Goal: Task Accomplishment & Management: Manage account settings

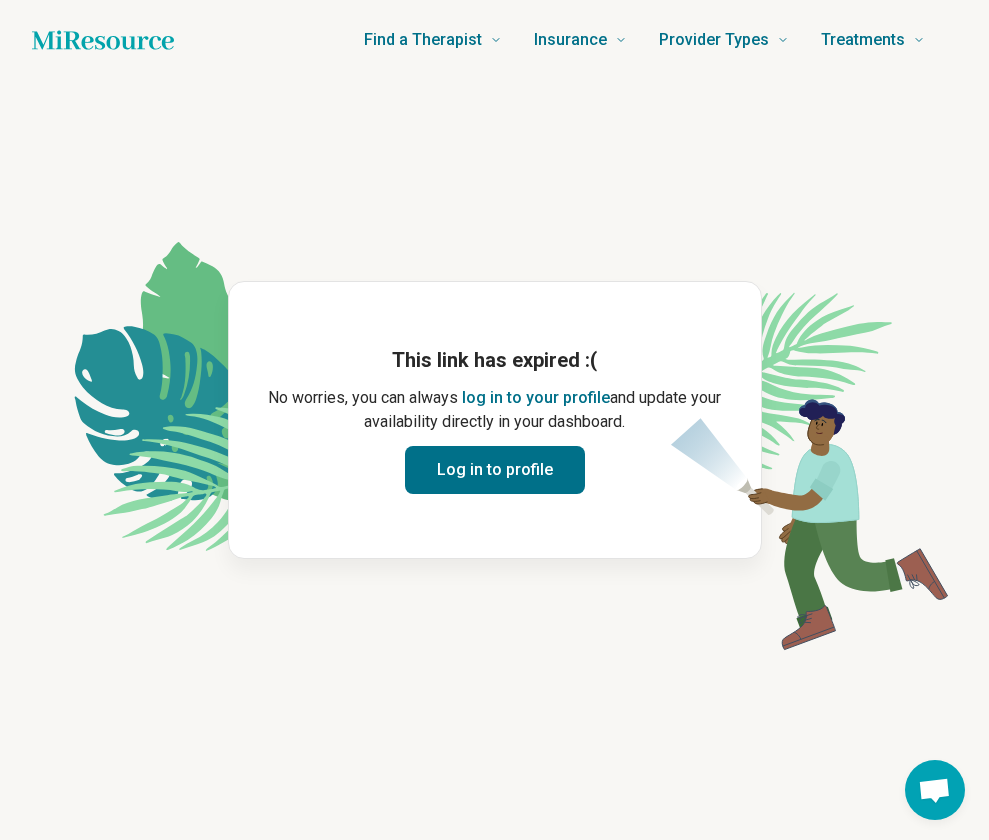
click at [545, 462] on button "Log in to profile" at bounding box center [495, 470] width 180 height 48
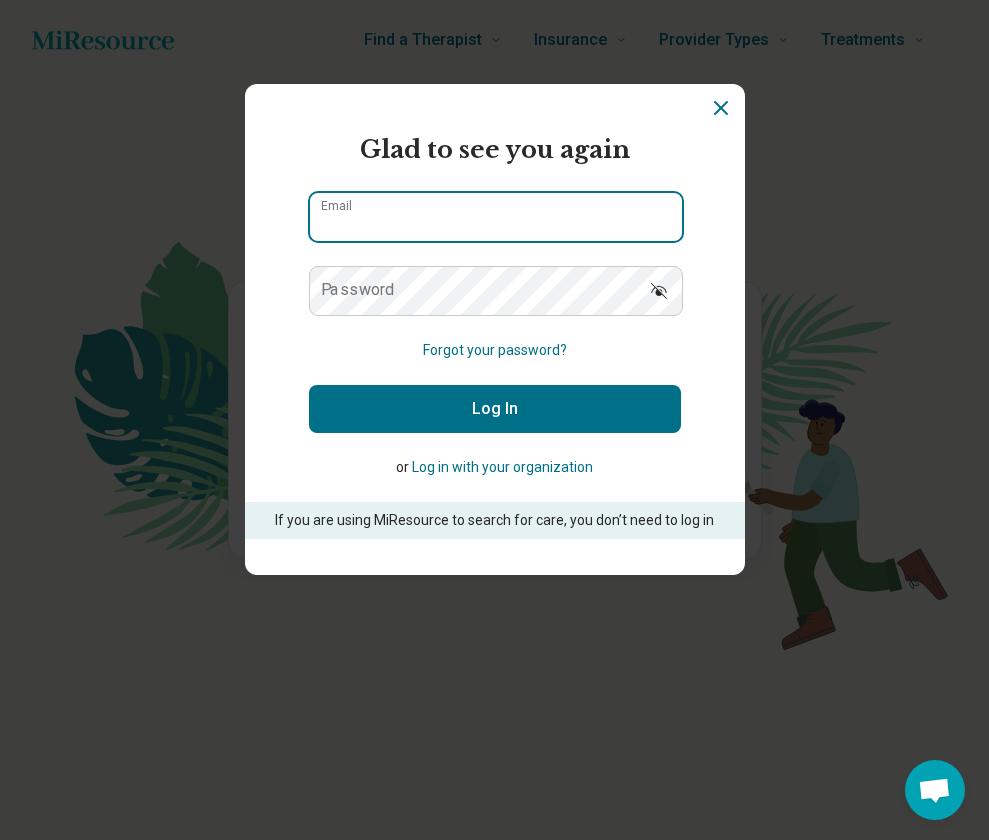
type input "**********"
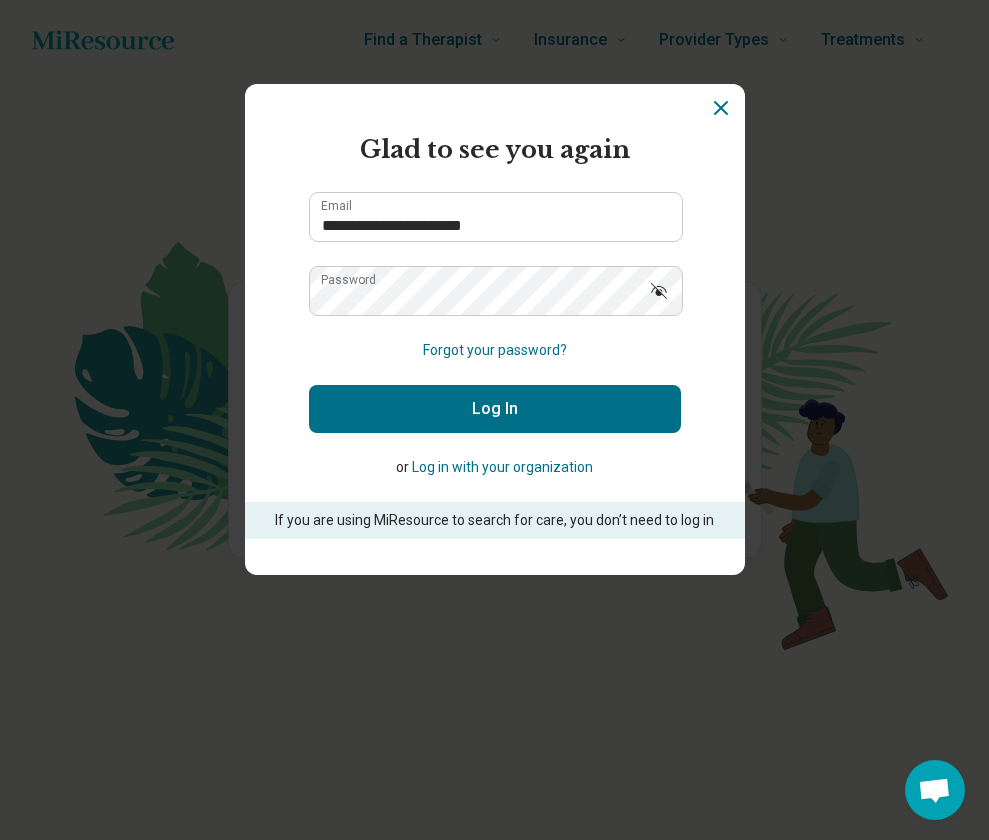
click at [492, 419] on button "Log In" at bounding box center [495, 409] width 372 height 48
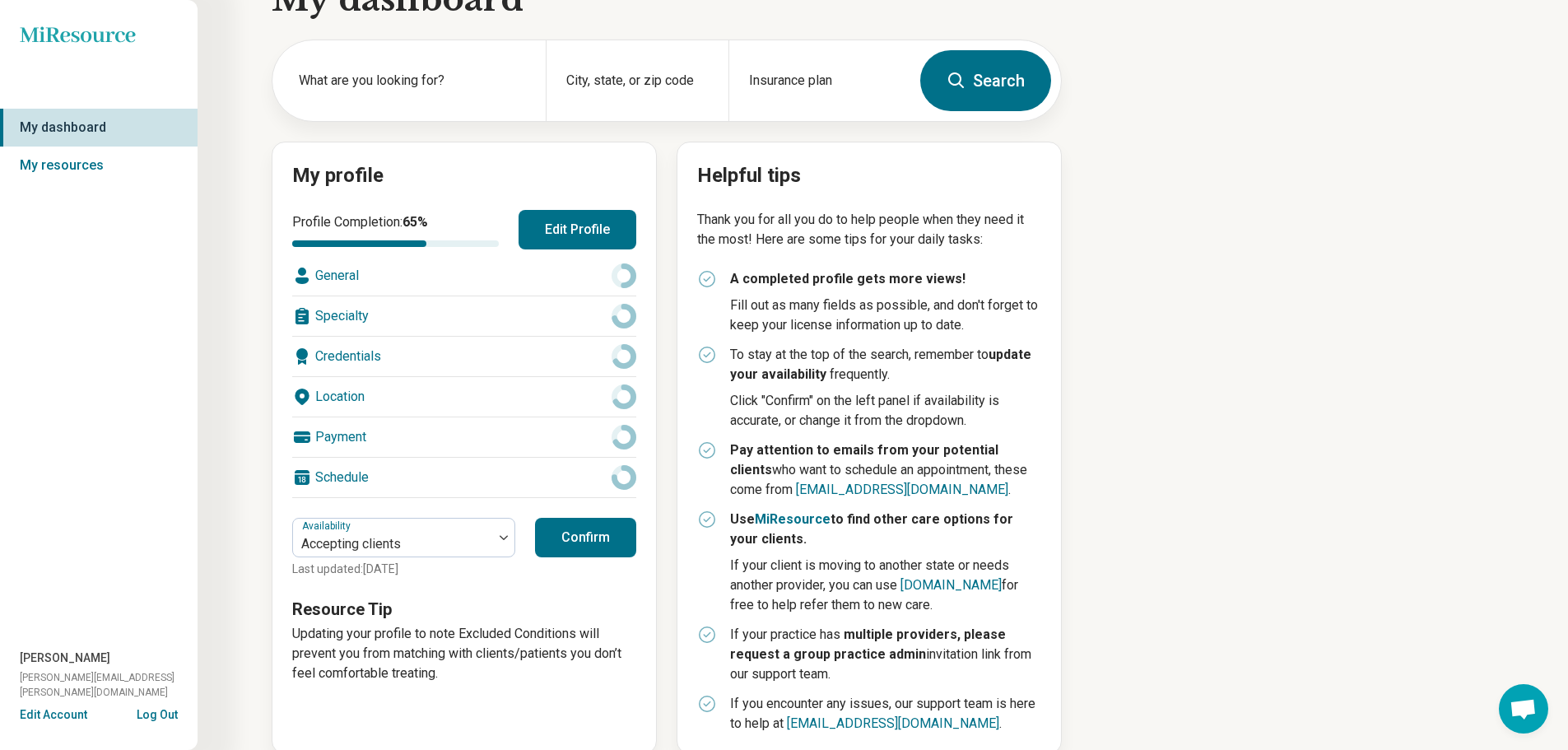
scroll to position [77, 0]
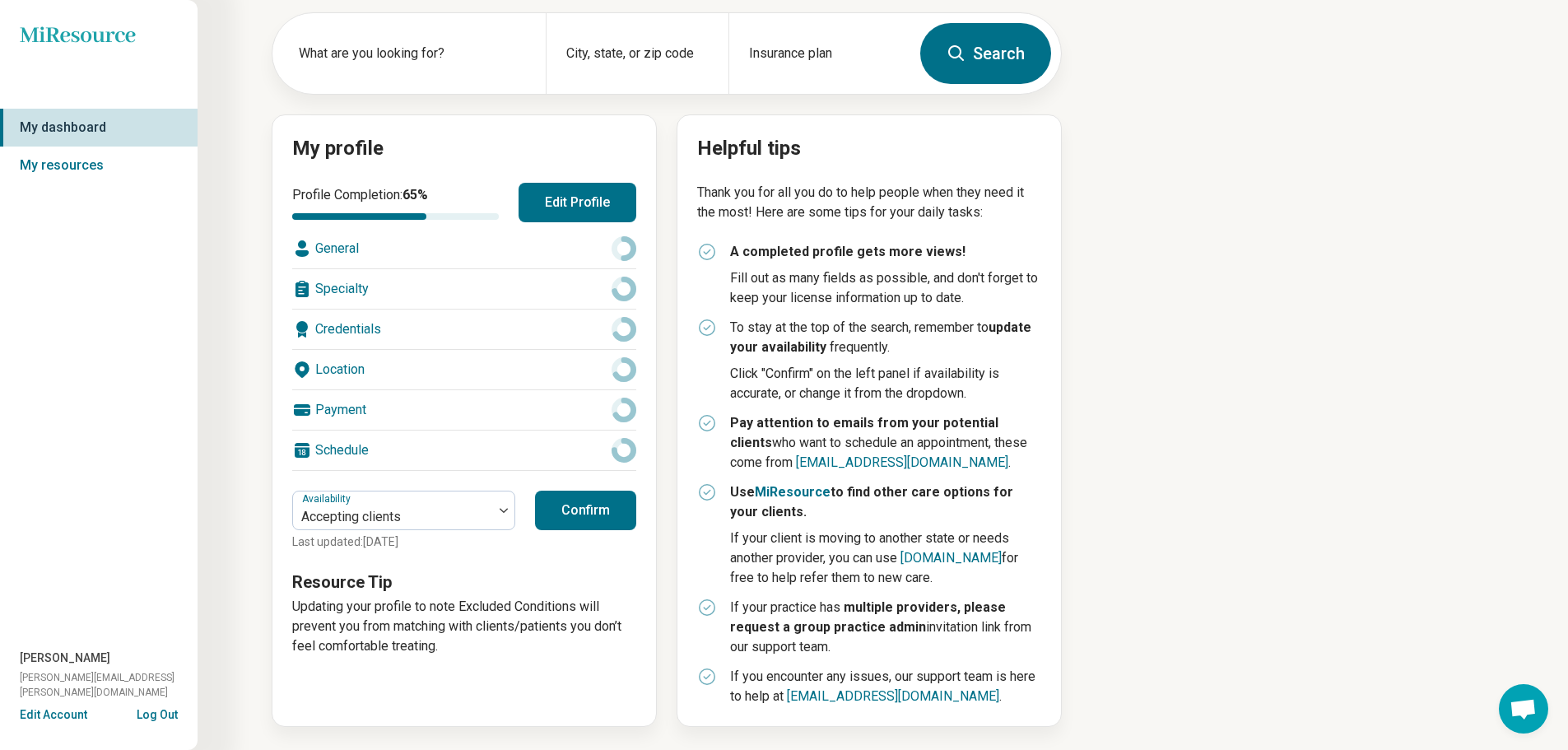
click at [566, 522] on button "Confirm" at bounding box center [585, 510] width 101 height 40
click at [593, 508] on button "Confirm" at bounding box center [585, 510] width 101 height 40
click at [366, 242] on div "General" at bounding box center [464, 249] width 344 height 40
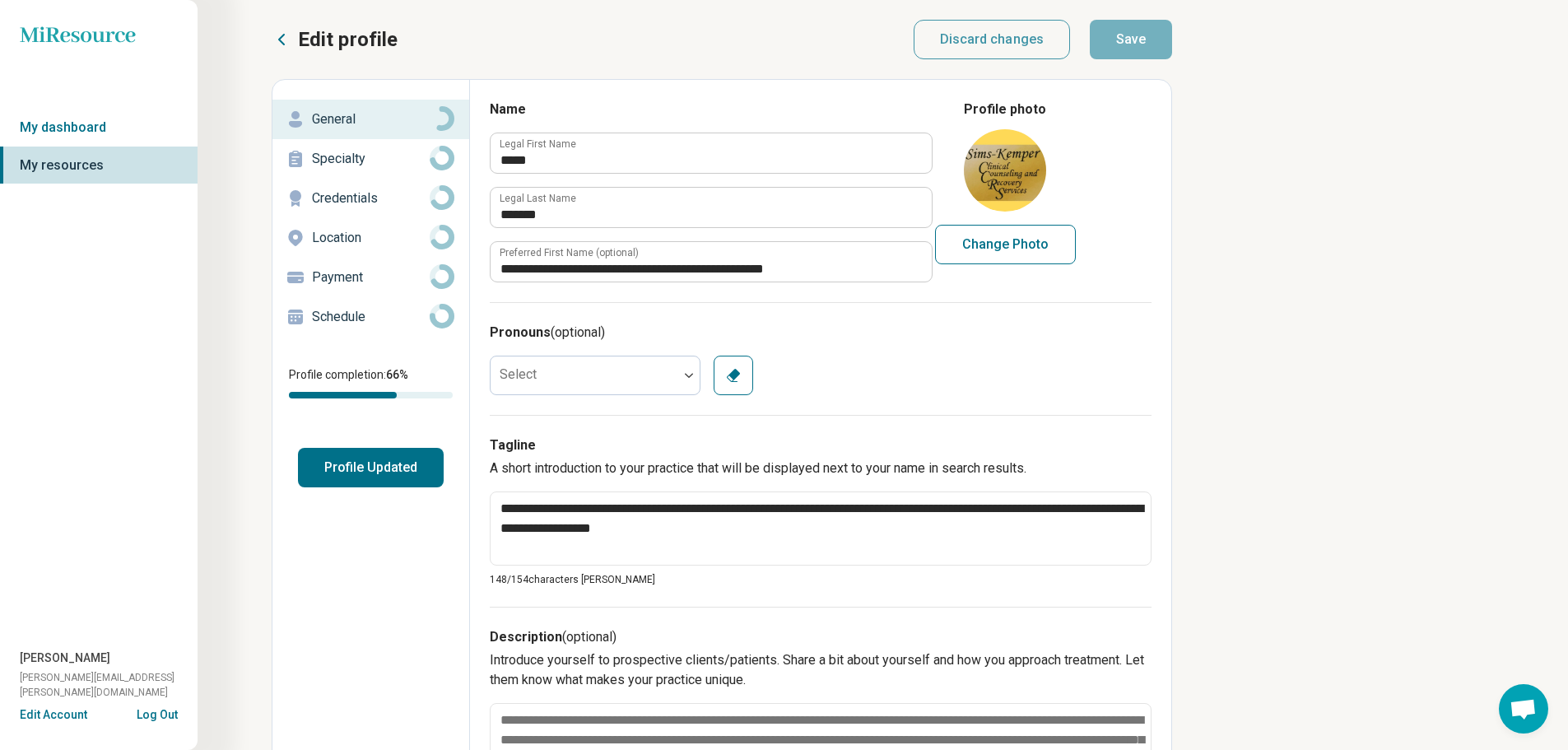
click at [331, 155] on p "Specialty" at bounding box center [370, 159] width 118 height 20
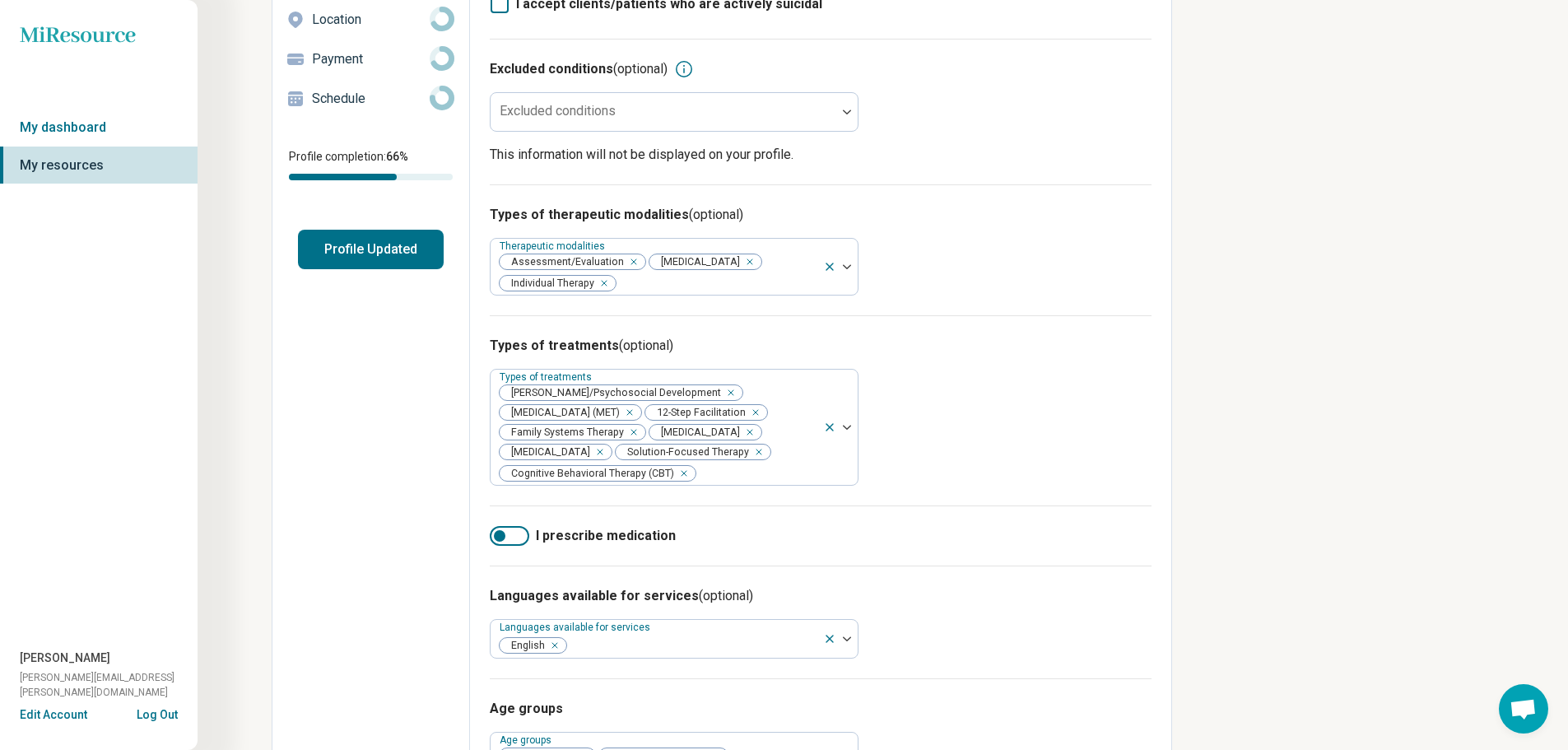
scroll to position [247, 0]
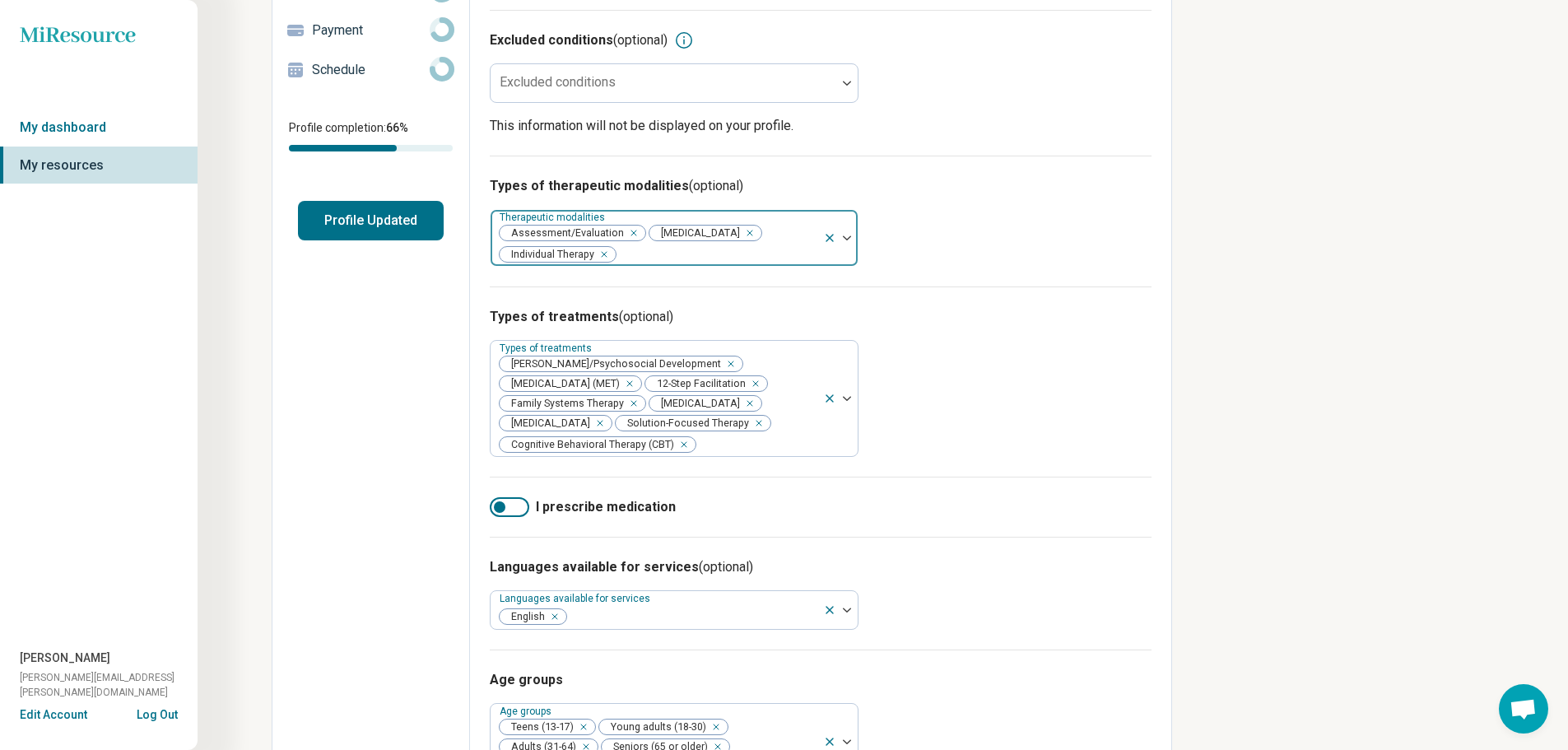
click at [813, 240] on img at bounding box center [847, 238] width 8 height 5
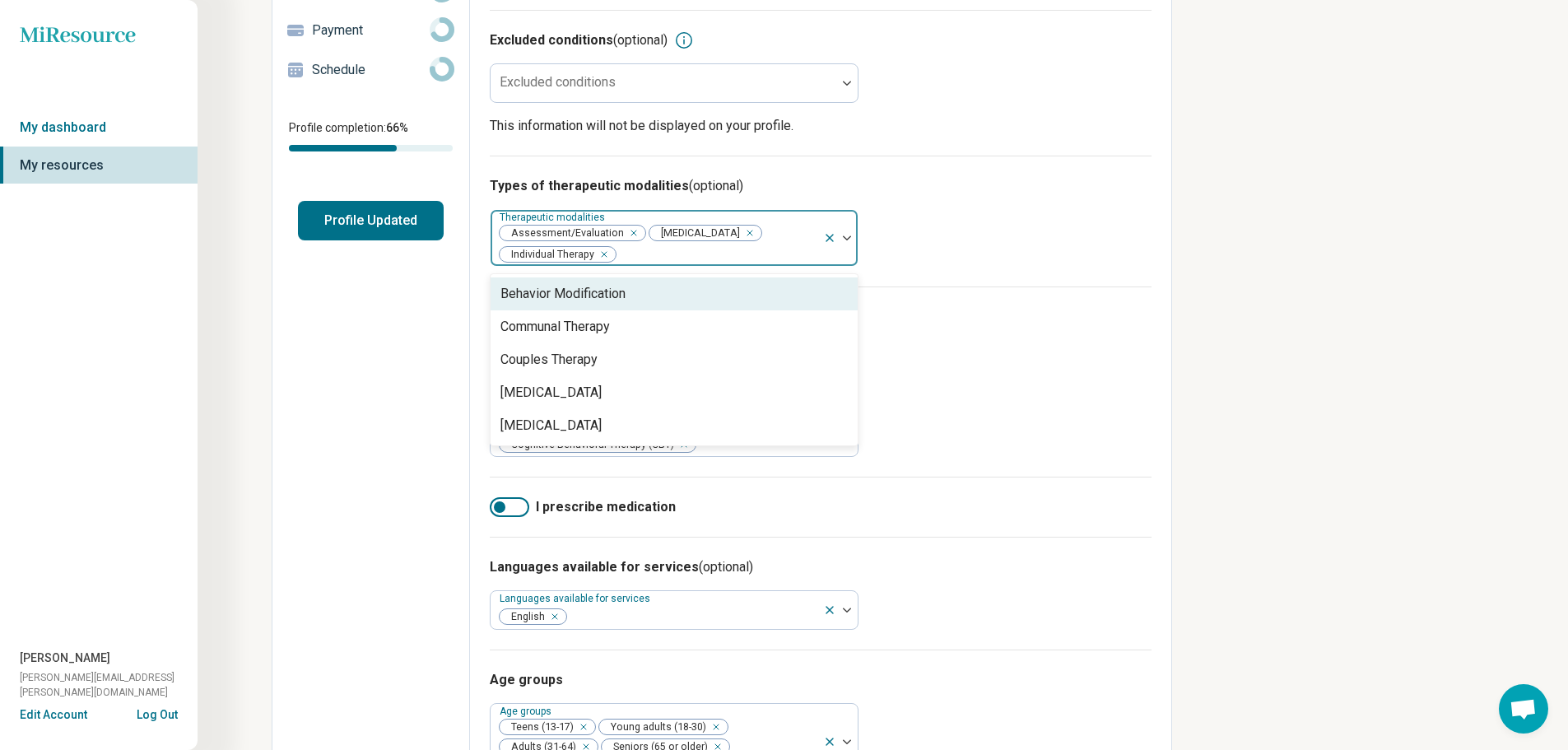
click at [813, 265] on div "Types of therapeutic modalities (optional) 5 results available. Use Up and Down…" at bounding box center [821, 221] width 662 height 131
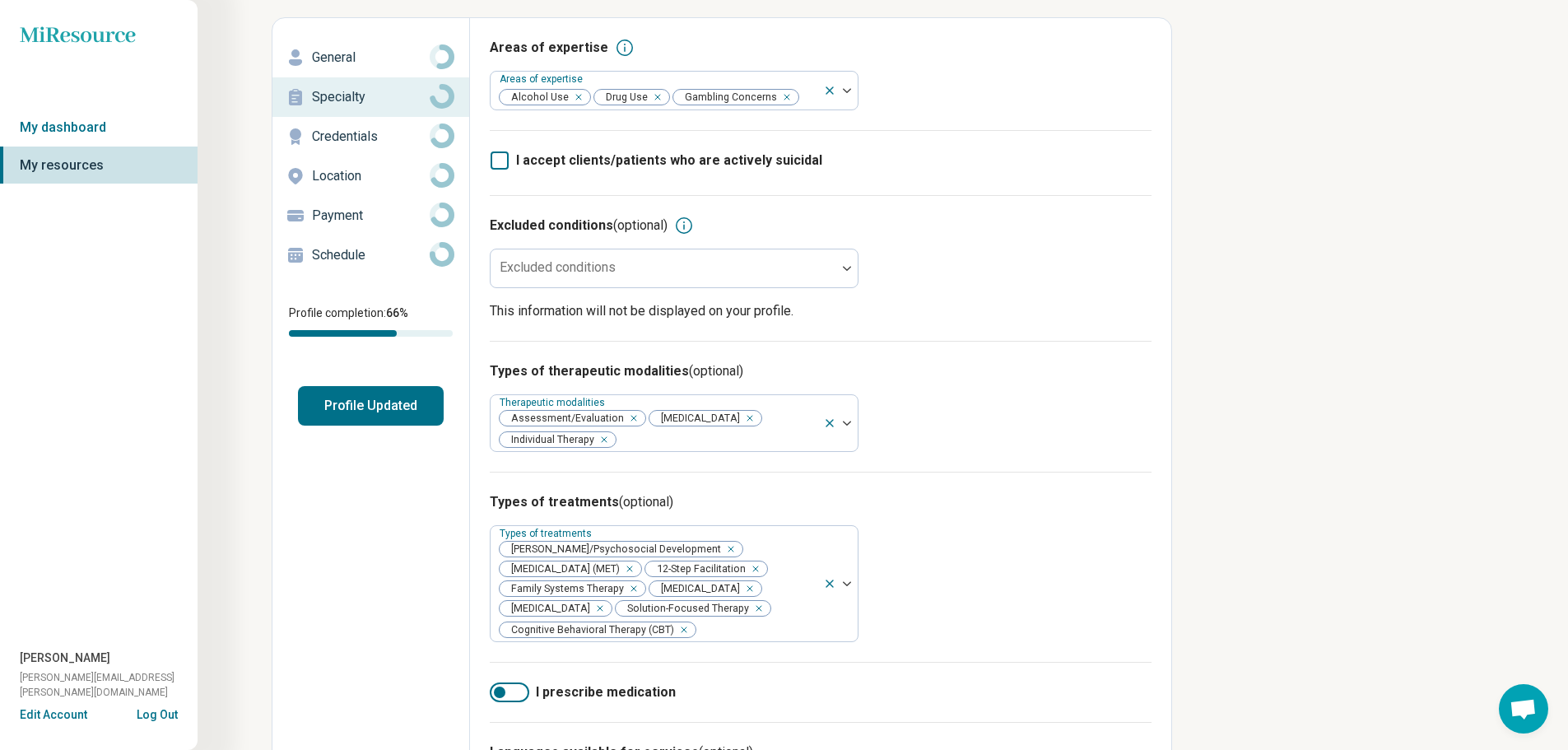
scroll to position [39, 0]
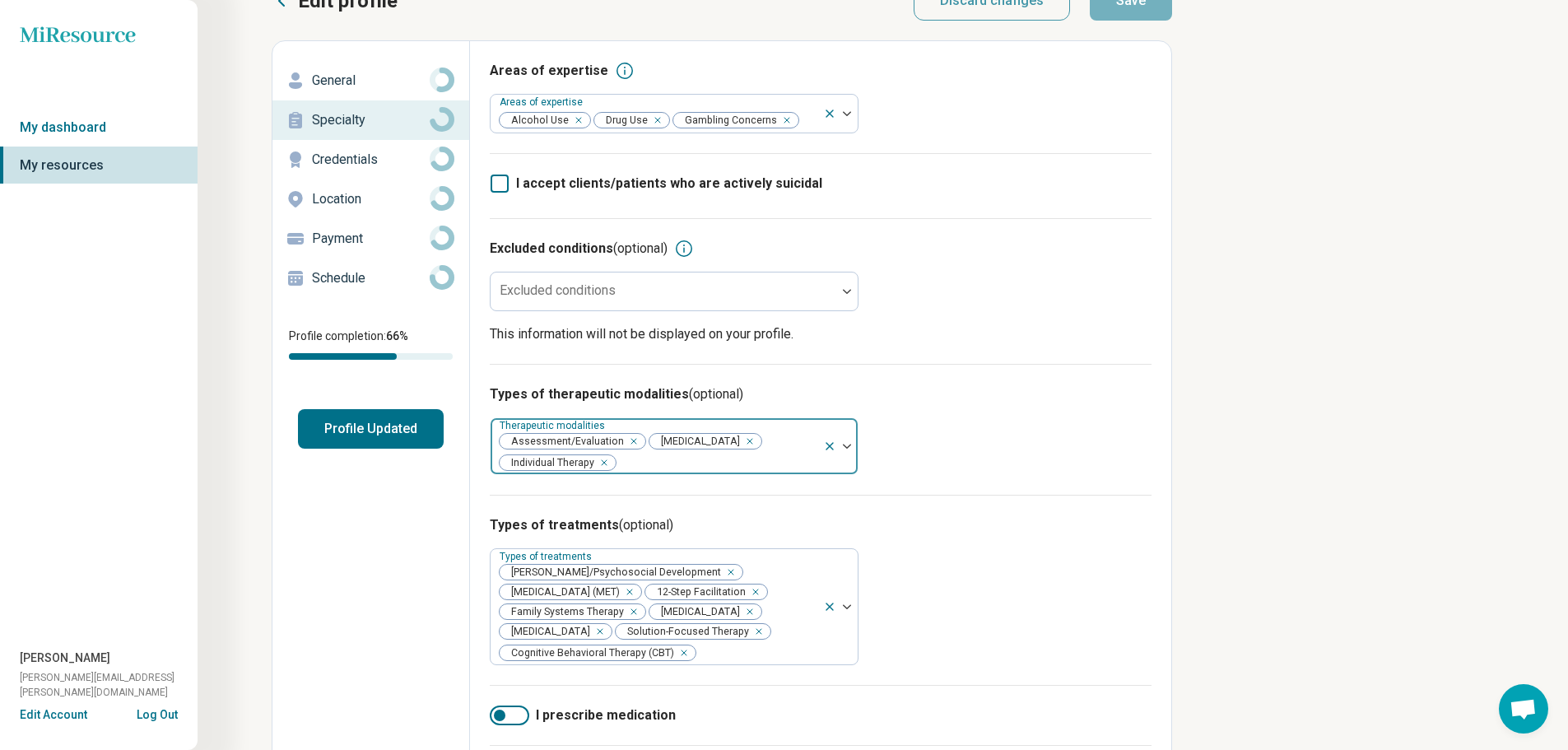
click at [813, 444] on img at bounding box center [847, 446] width 8 height 5
type input "*"
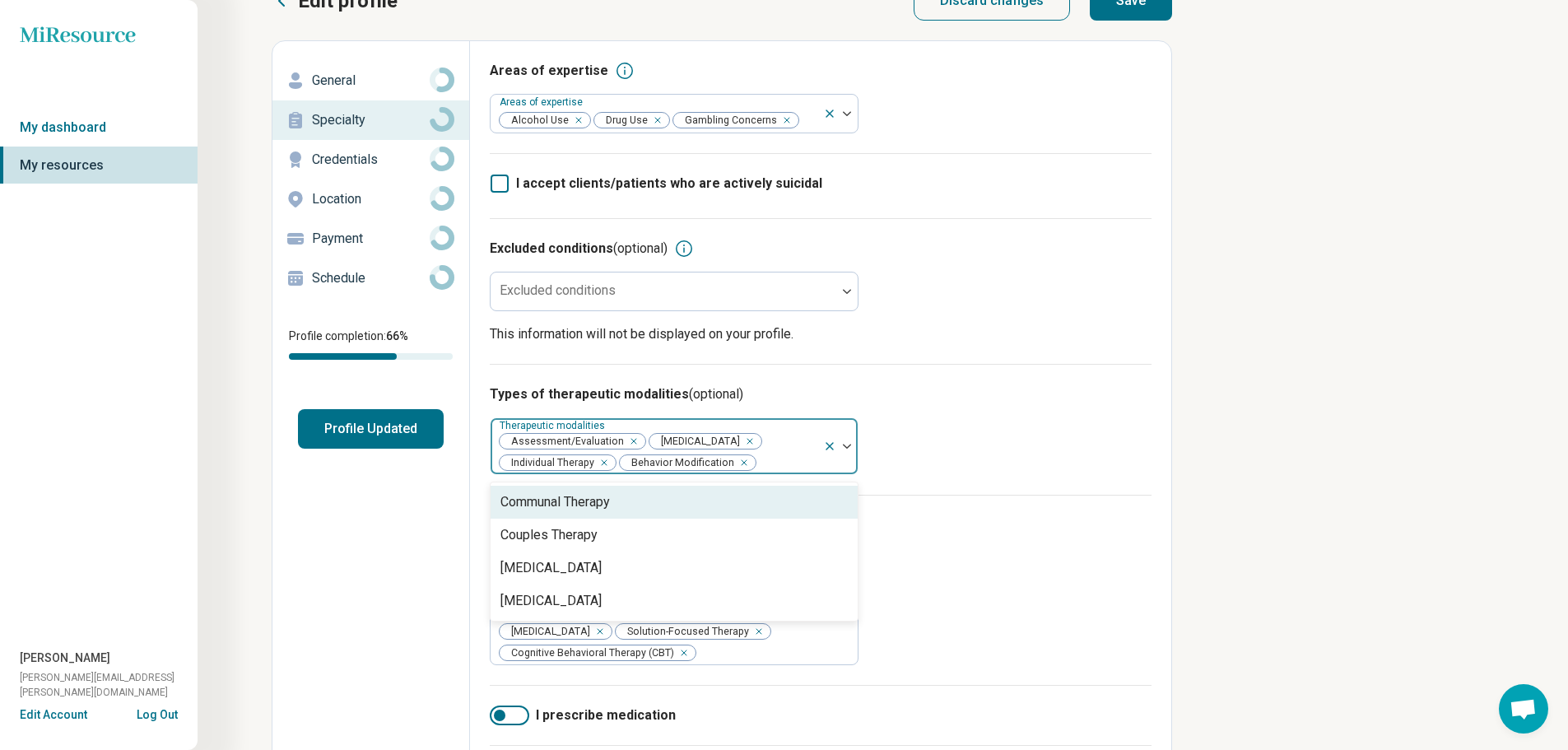
click at [737, 459] on icon "Remove [object Object]" at bounding box center [740, 463] width 12 height 12
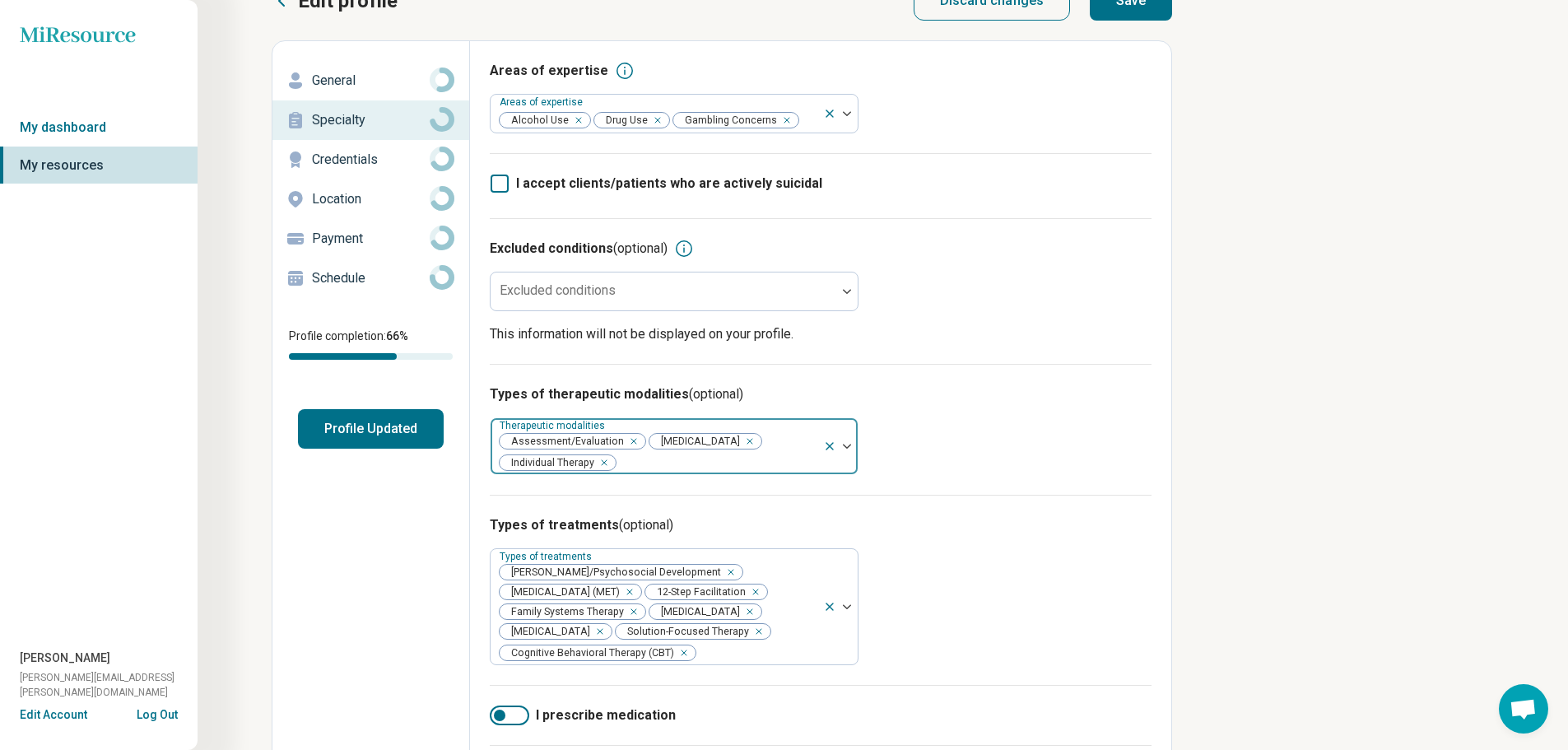
click at [813, 391] on h3 "Types of therapeutic modalities (optional)" at bounding box center [821, 394] width 662 height 20
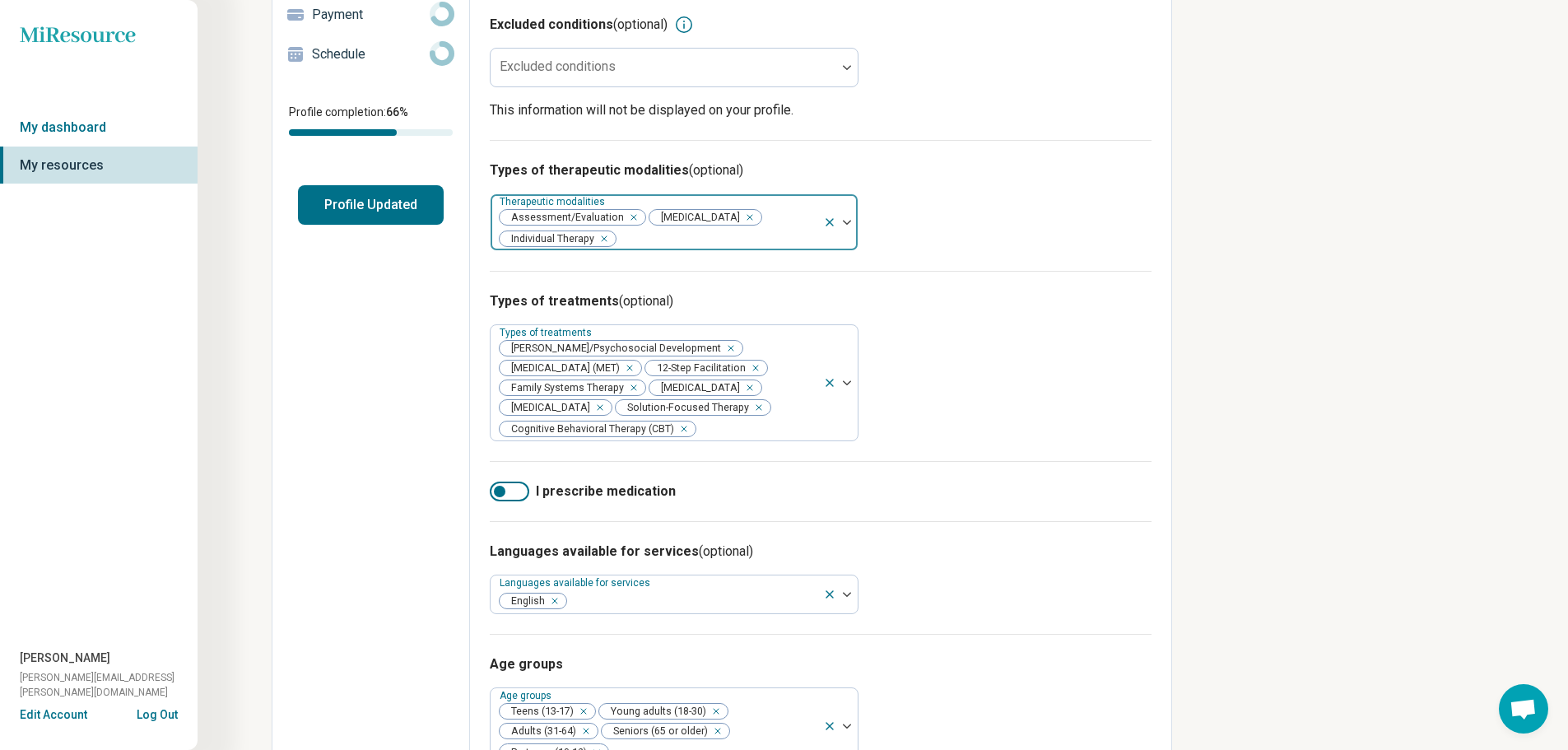
scroll to position [286, 0]
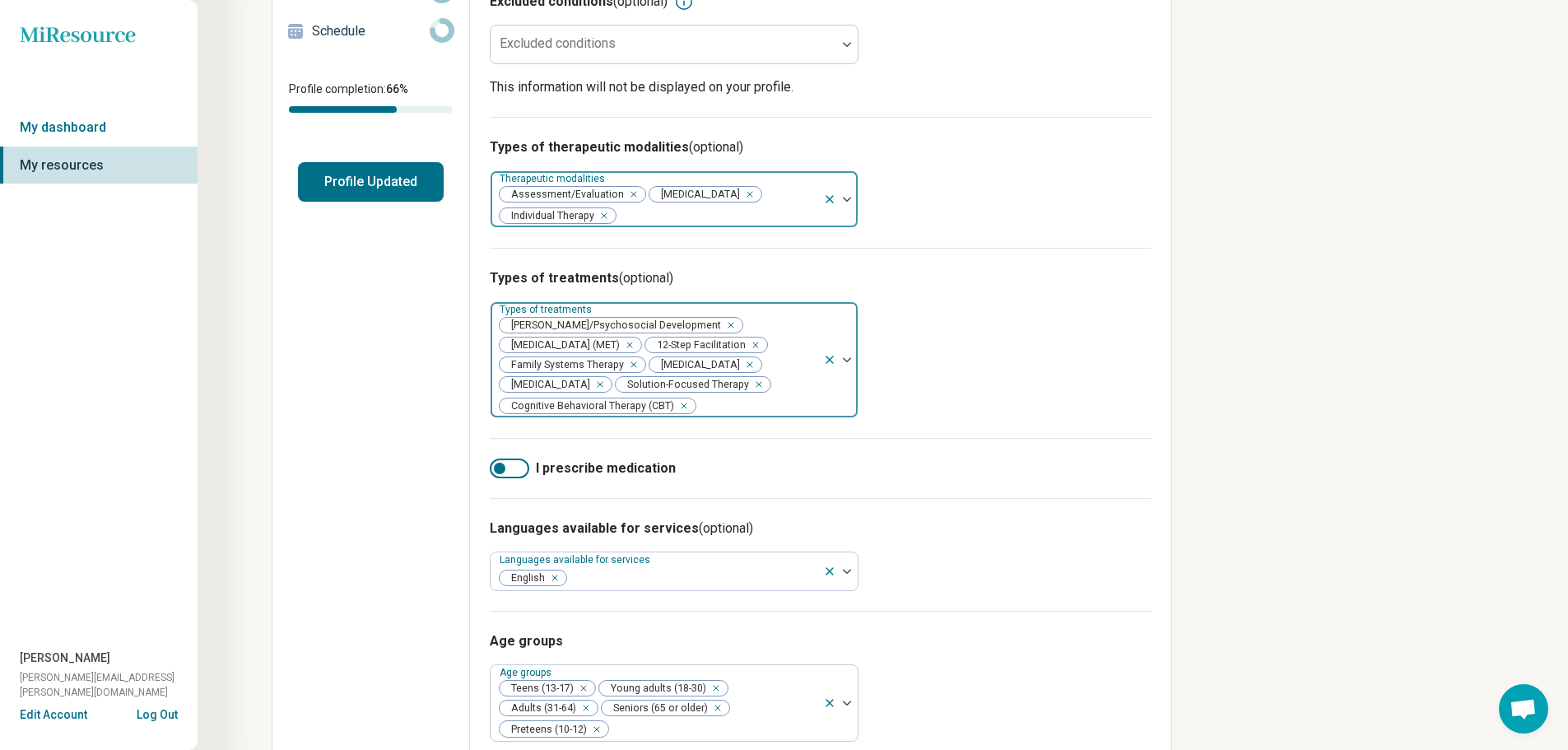
click at [813, 362] on img at bounding box center [847, 360] width 8 height 5
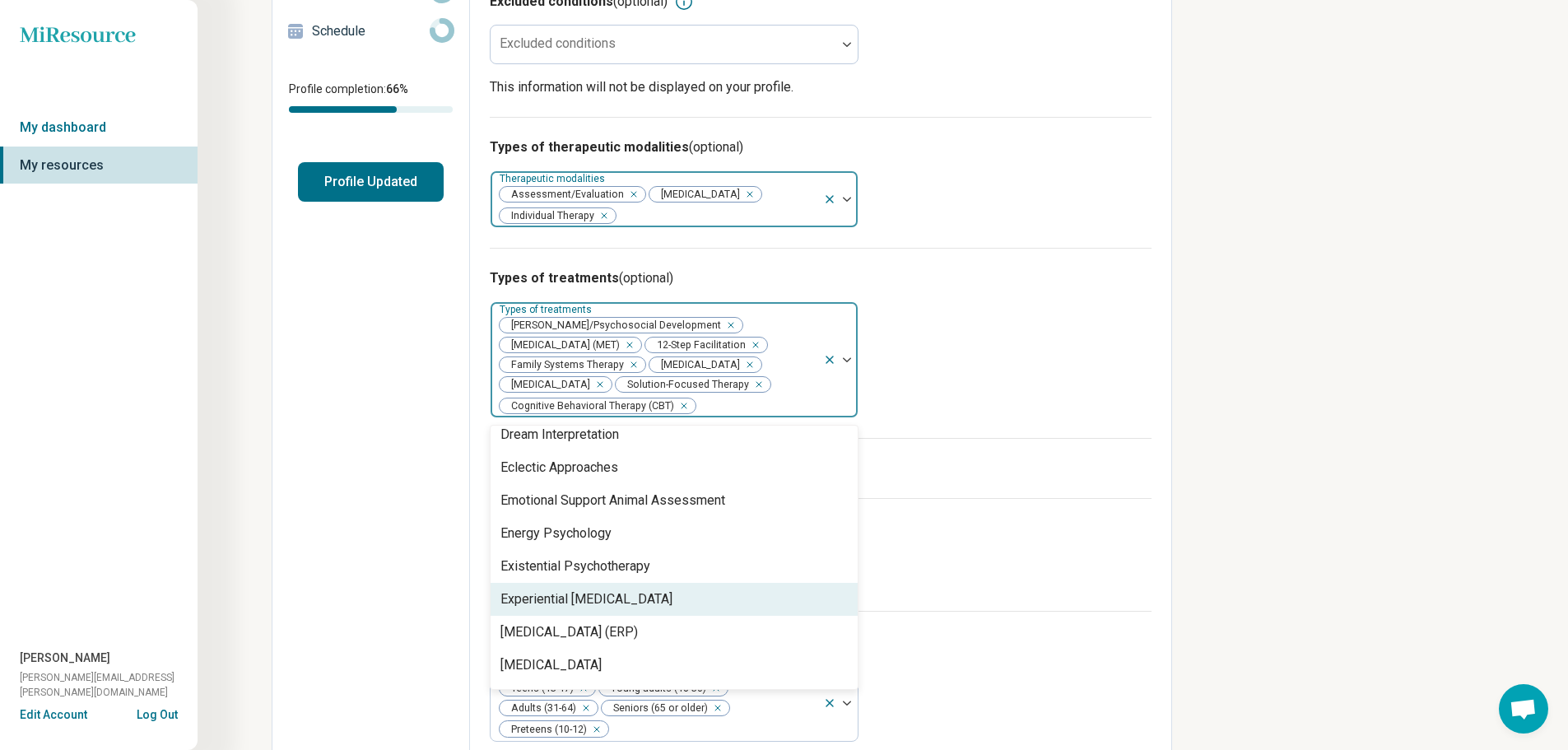
scroll to position [906, 0]
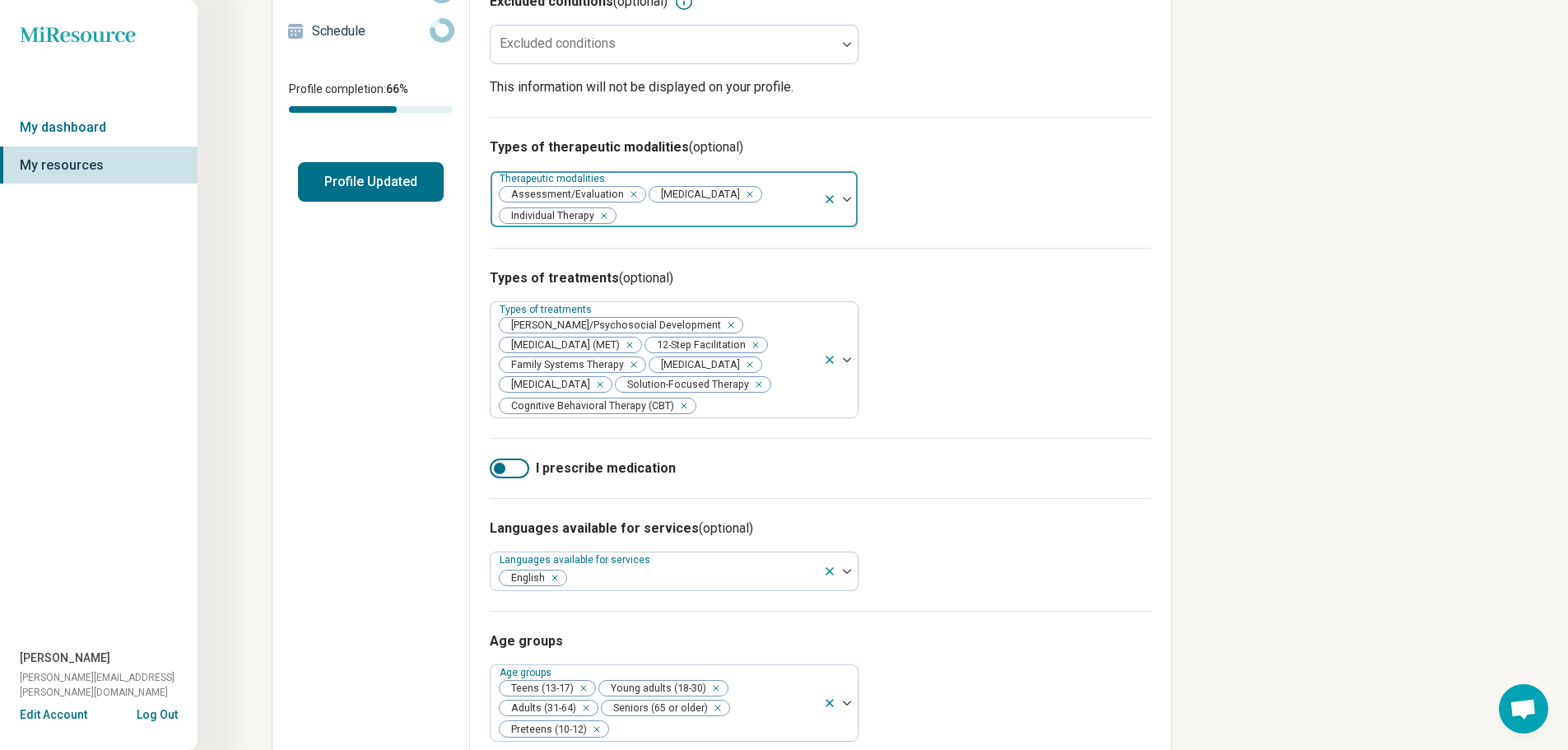
click at [813, 333] on div "Types of treatments (optional) Types of treatments [PERSON_NAME]/Psychosocial D…" at bounding box center [821, 342] width 662 height 190
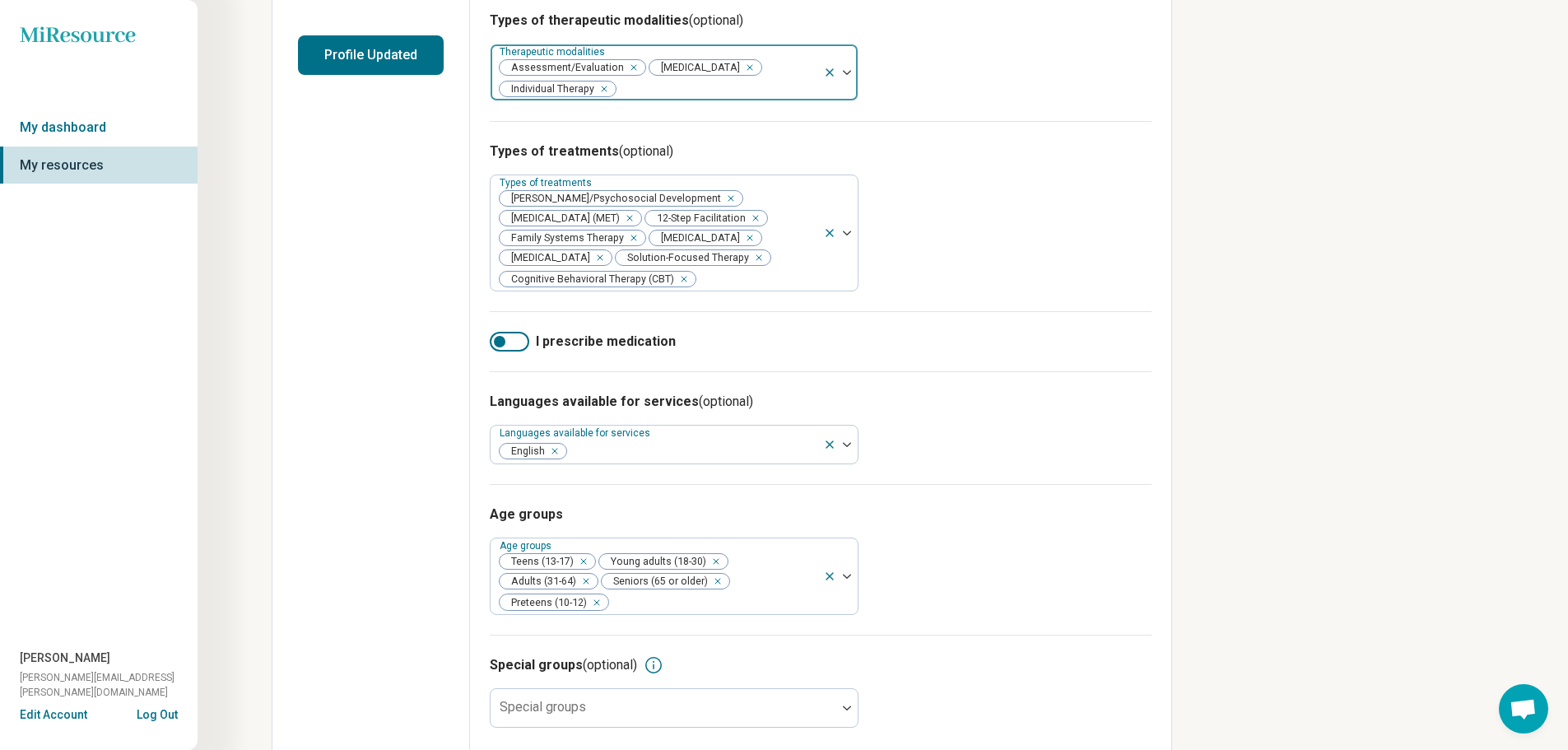
scroll to position [450, 0]
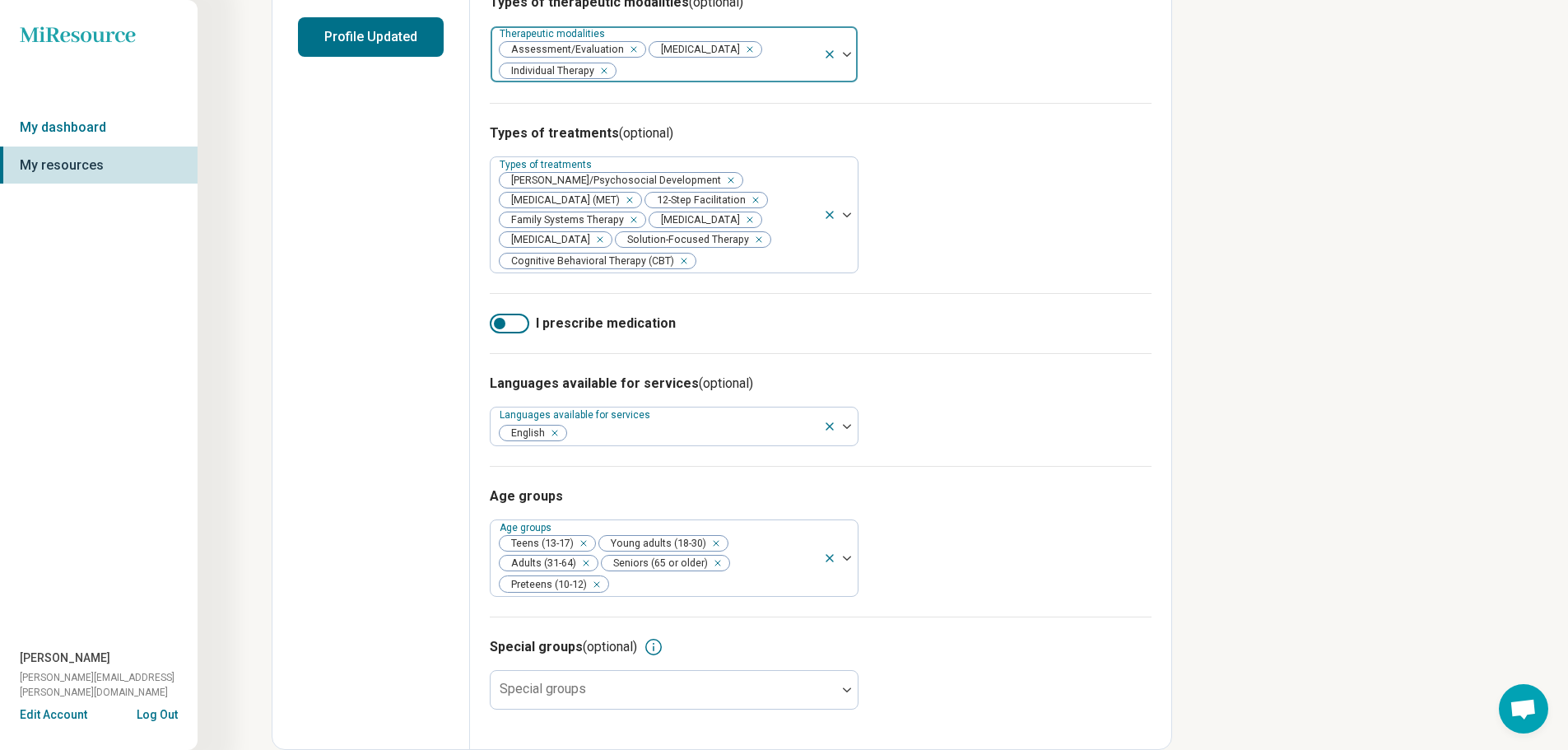
click at [507, 323] on div at bounding box center [509, 324] width 40 height 20
click at [507, 322] on div at bounding box center [509, 324] width 40 height 20
click at [813, 691] on div at bounding box center [847, 690] width 21 height 38
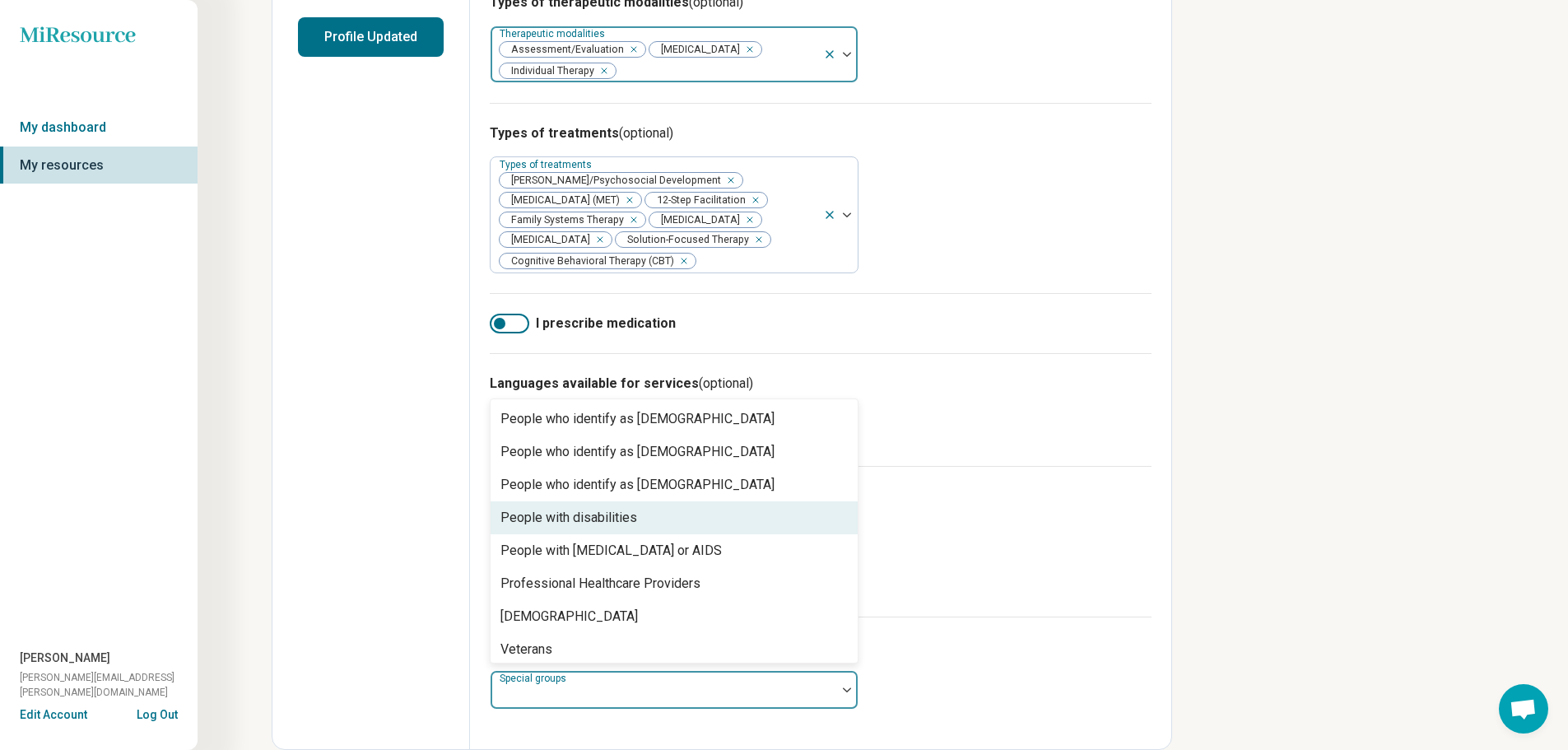
scroll to position [501, 0]
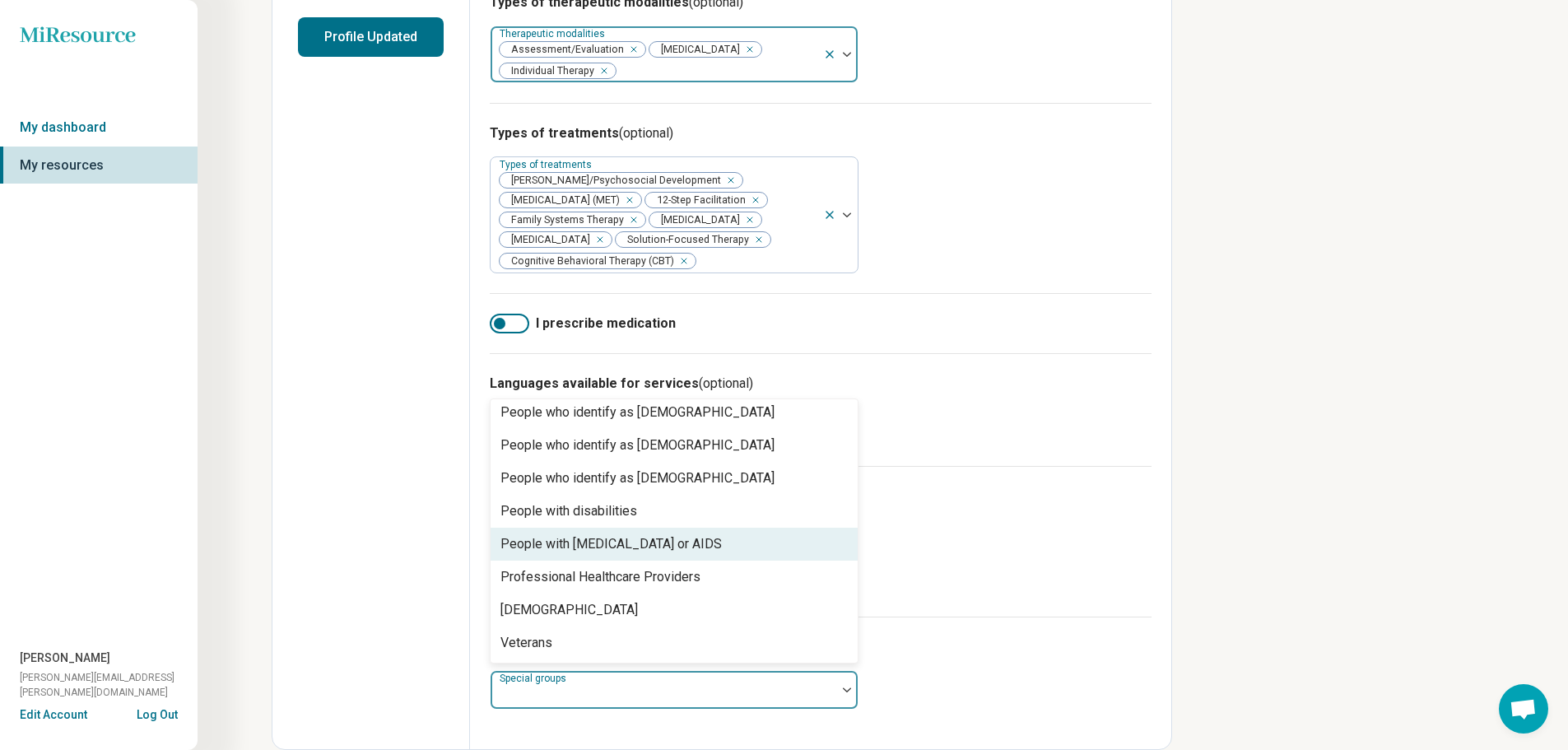
click at [813, 533] on div "Age groups Age groups Teens (13-17) Young adults (18-30) Adults (31-64) Seniors…" at bounding box center [821, 541] width 662 height 151
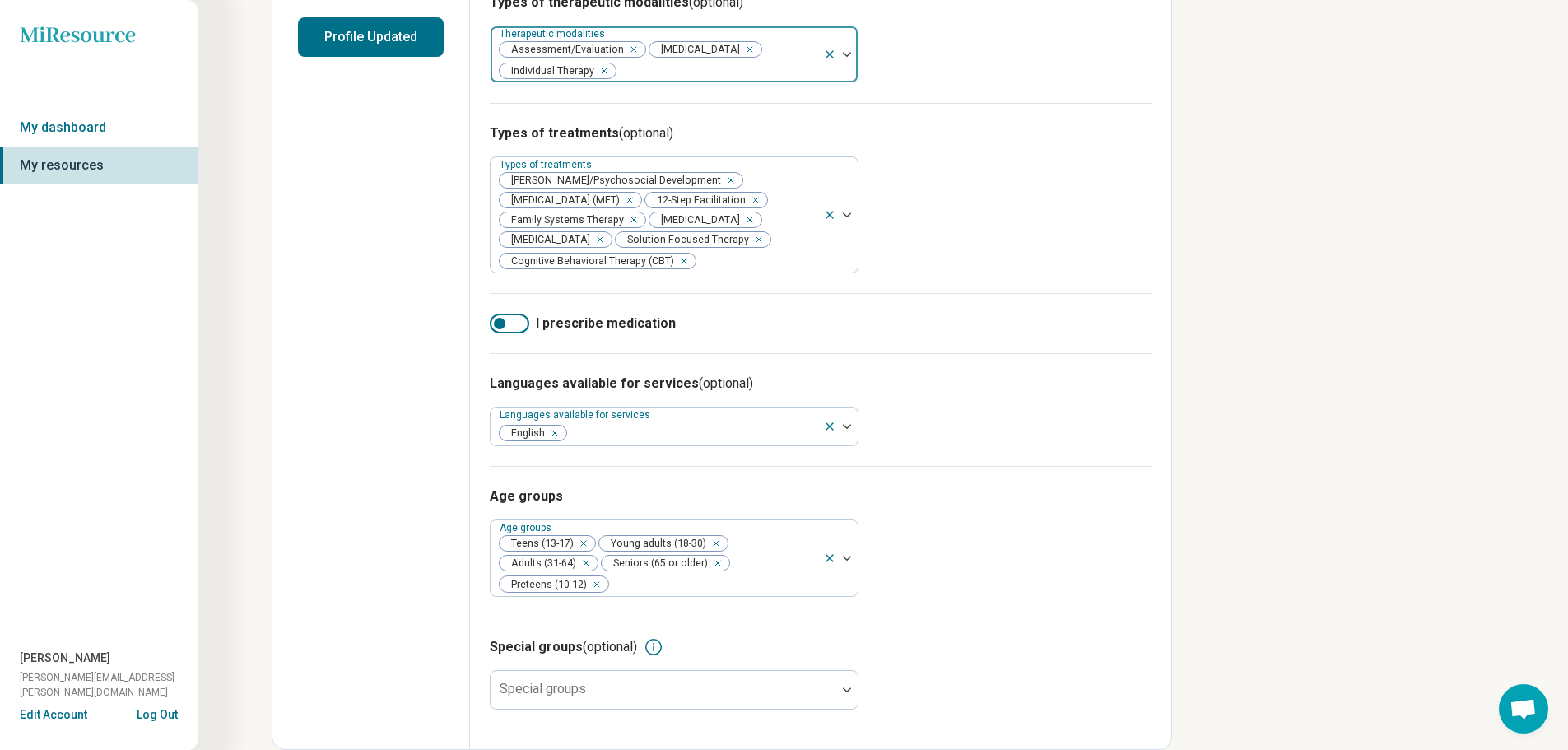
scroll to position [0, 0]
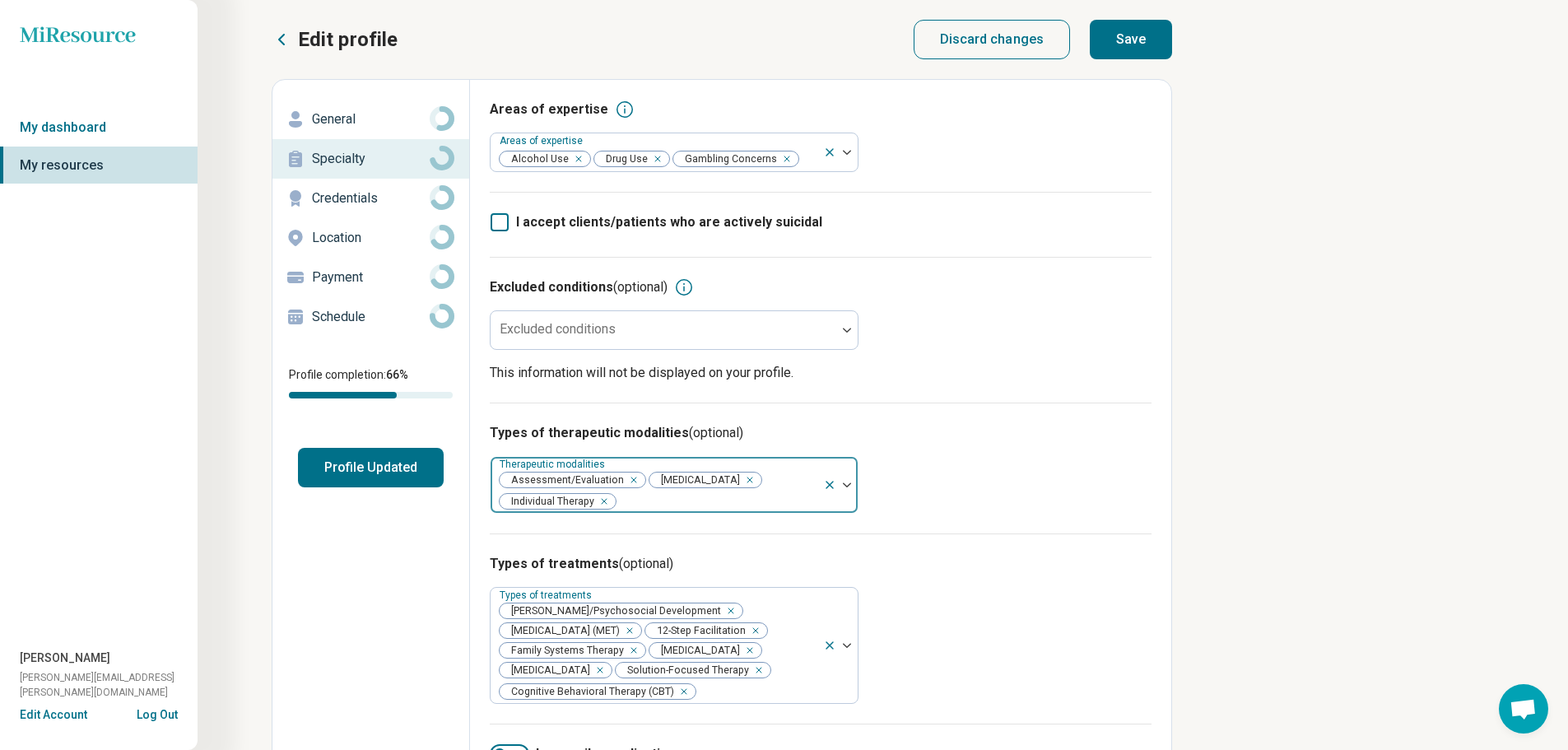
click at [345, 204] on p "Credentials" at bounding box center [370, 198] width 118 height 20
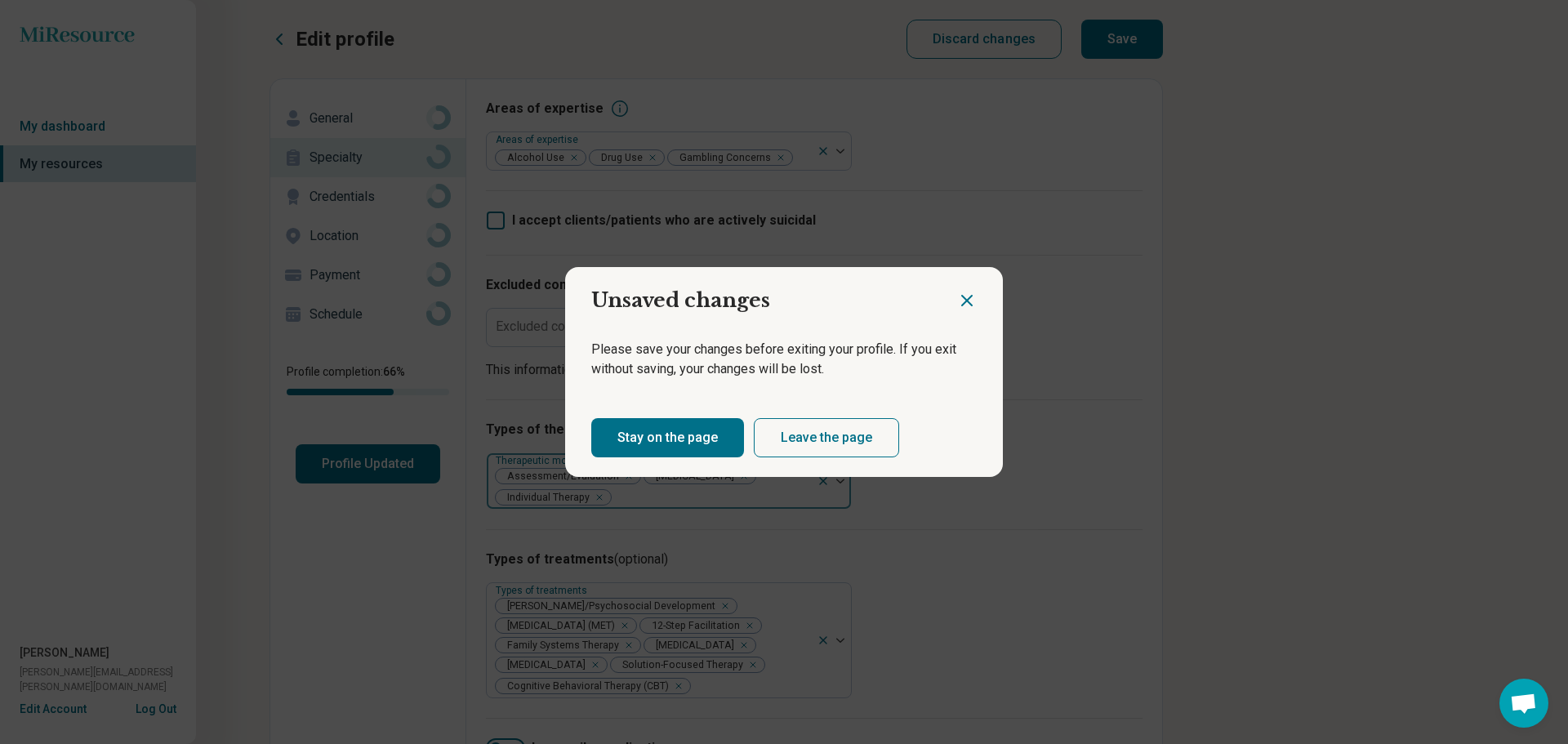
click at [807, 438] on button "Leave the page" at bounding box center [826, 438] width 145 height 39
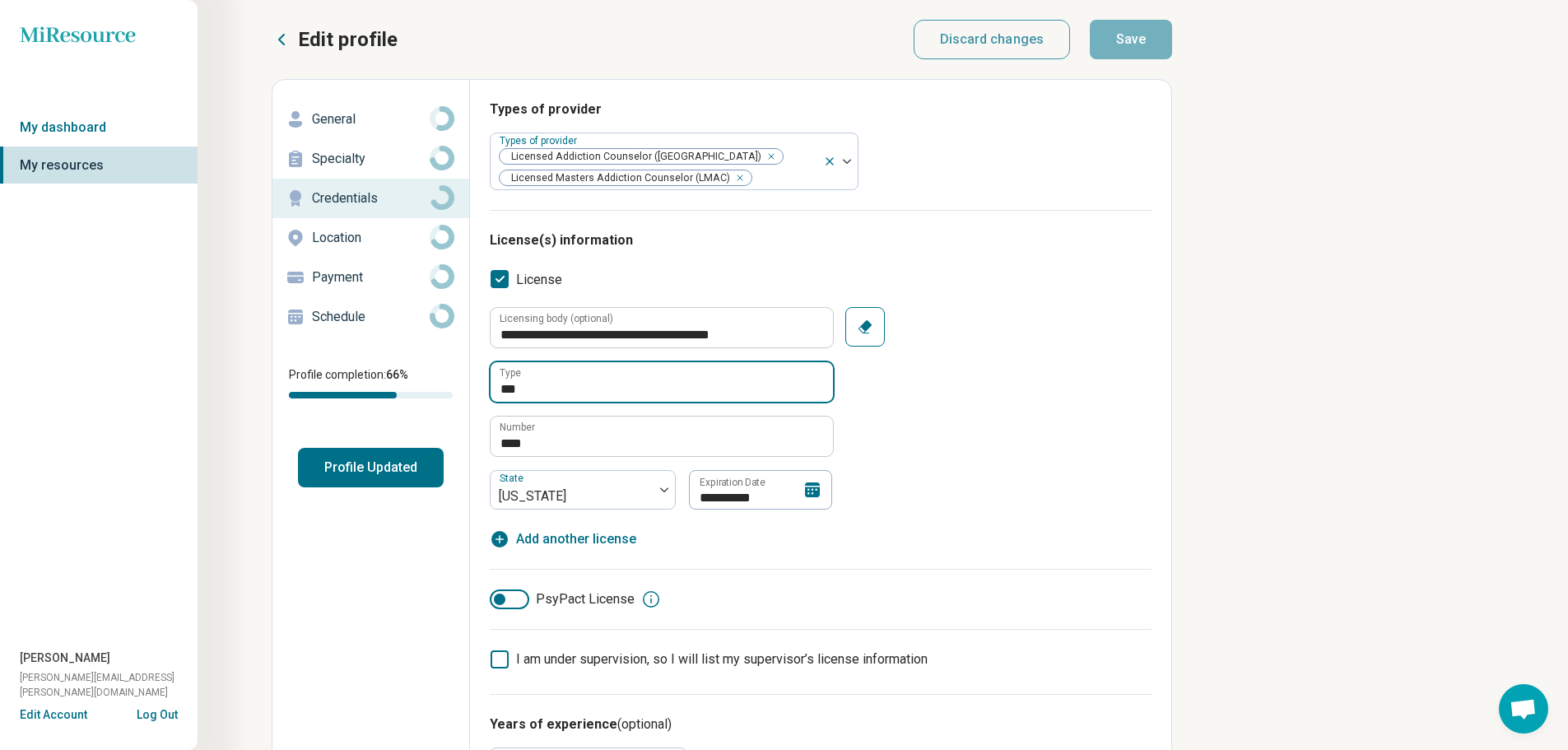
click at [508, 387] on input "***" at bounding box center [662, 382] width 342 height 40
type textarea "*"
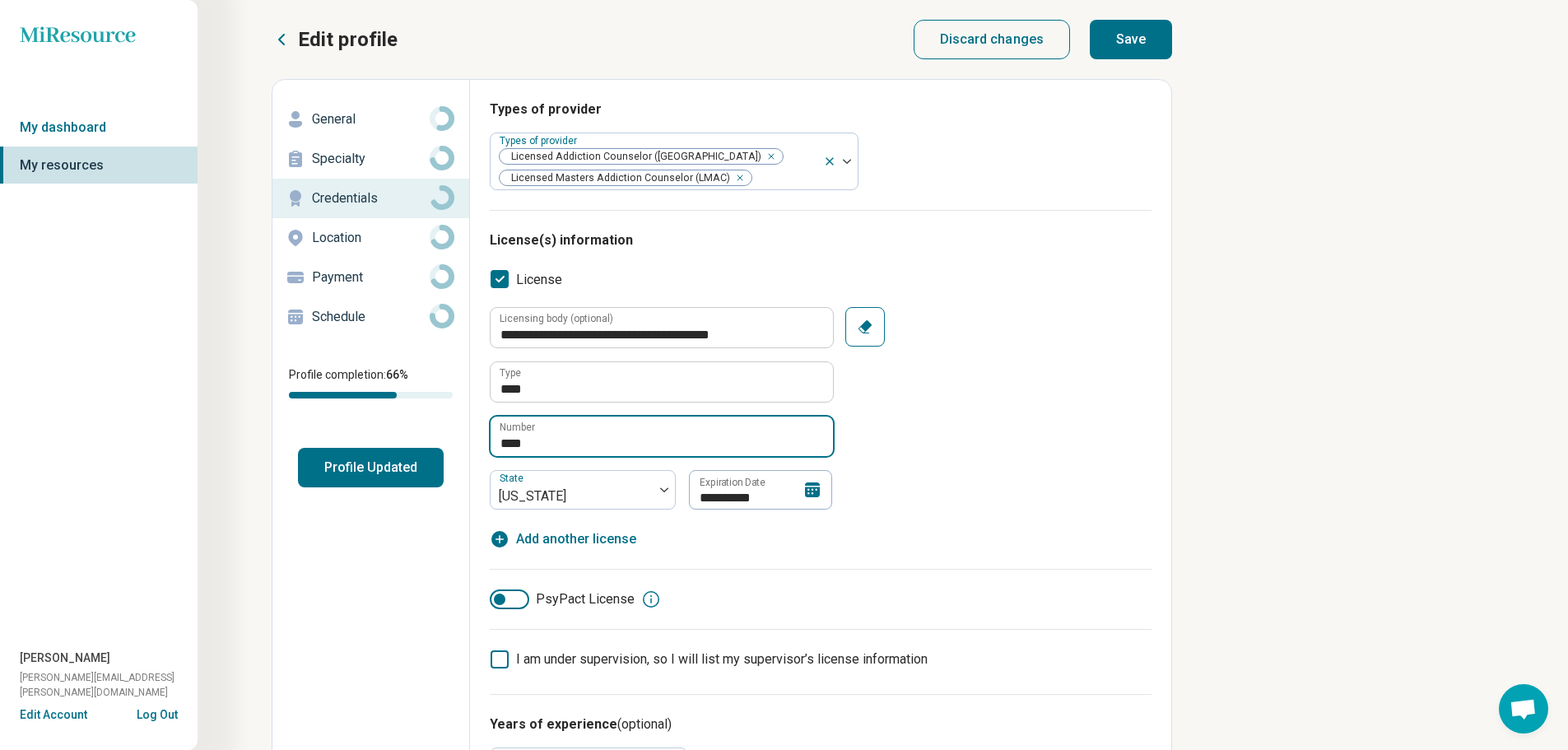
click at [579, 448] on input "****" at bounding box center [662, 436] width 342 height 40
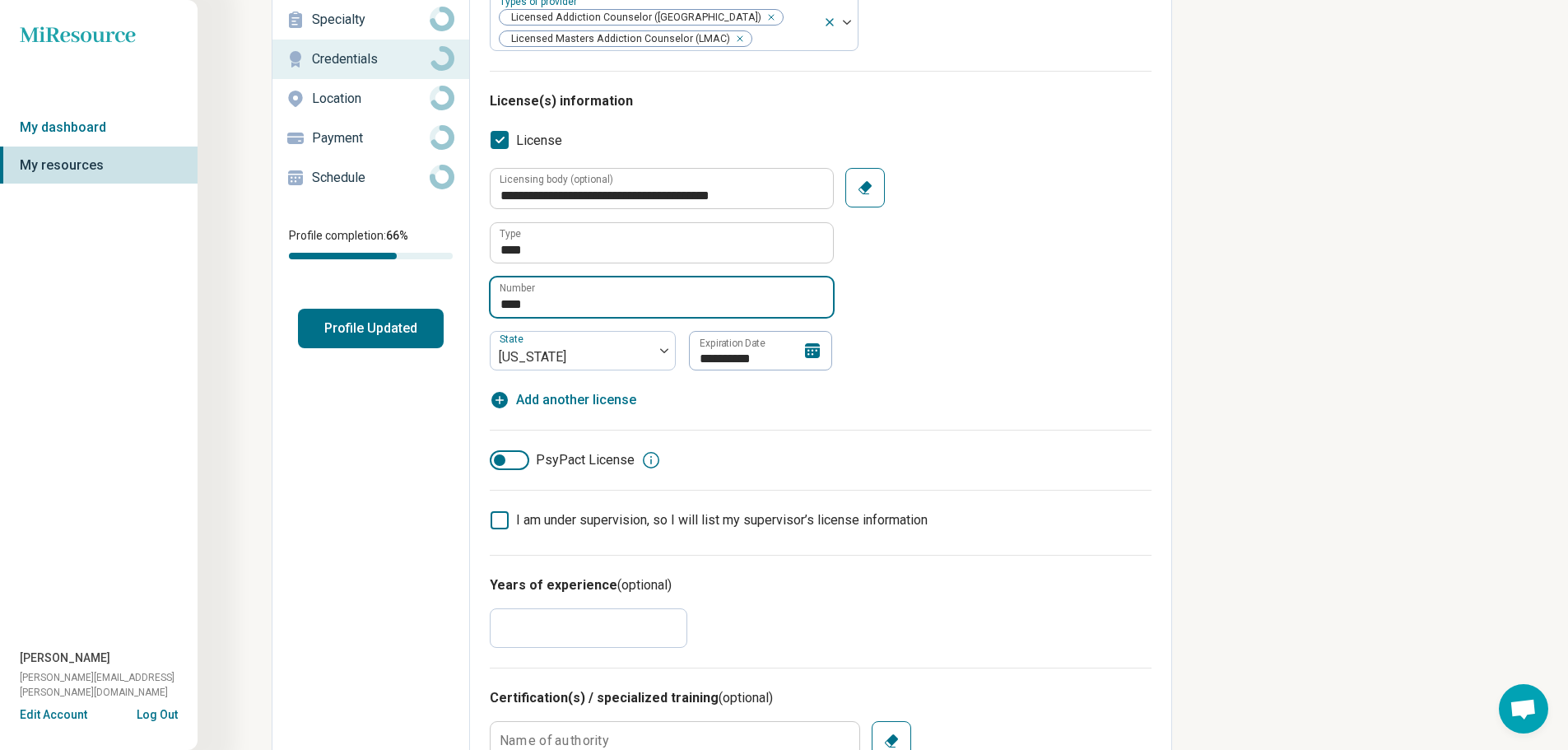
scroll to position [82, 0]
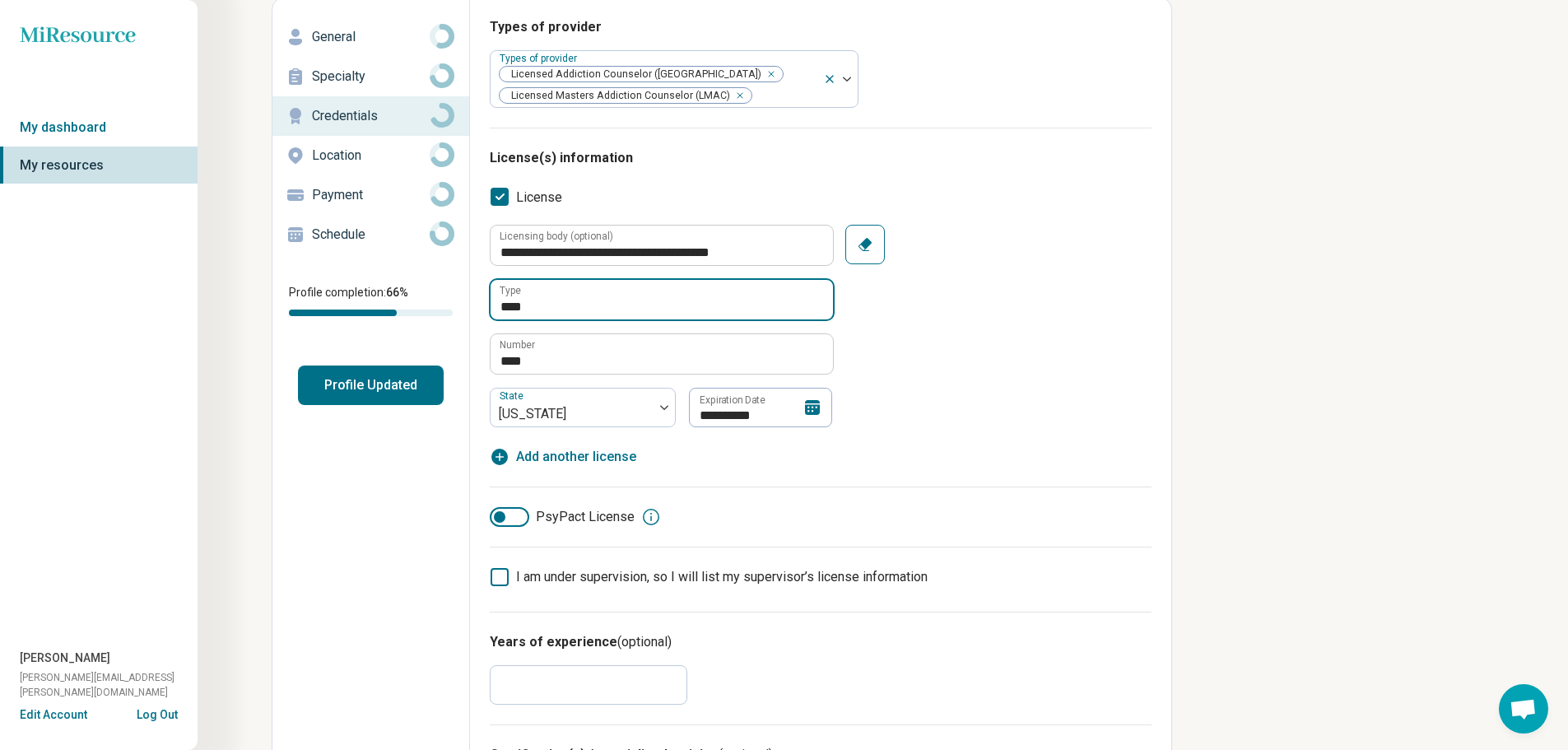
click at [619, 304] on input "****" at bounding box center [662, 300] width 342 height 40
type input "**********"
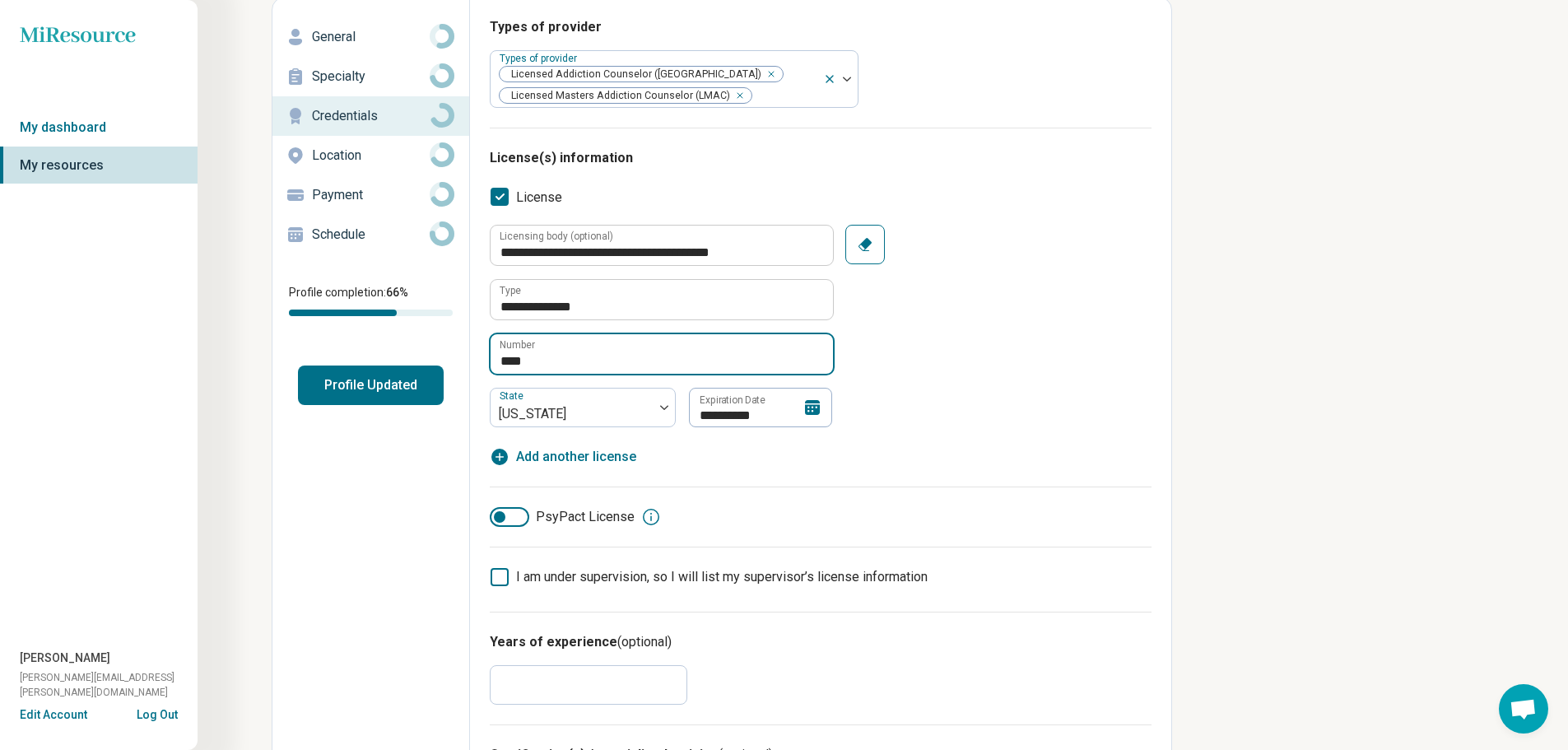
click at [531, 364] on input "****" at bounding box center [662, 354] width 342 height 40
type input "*****"
click at [809, 408] on icon at bounding box center [812, 408] width 20 height 20
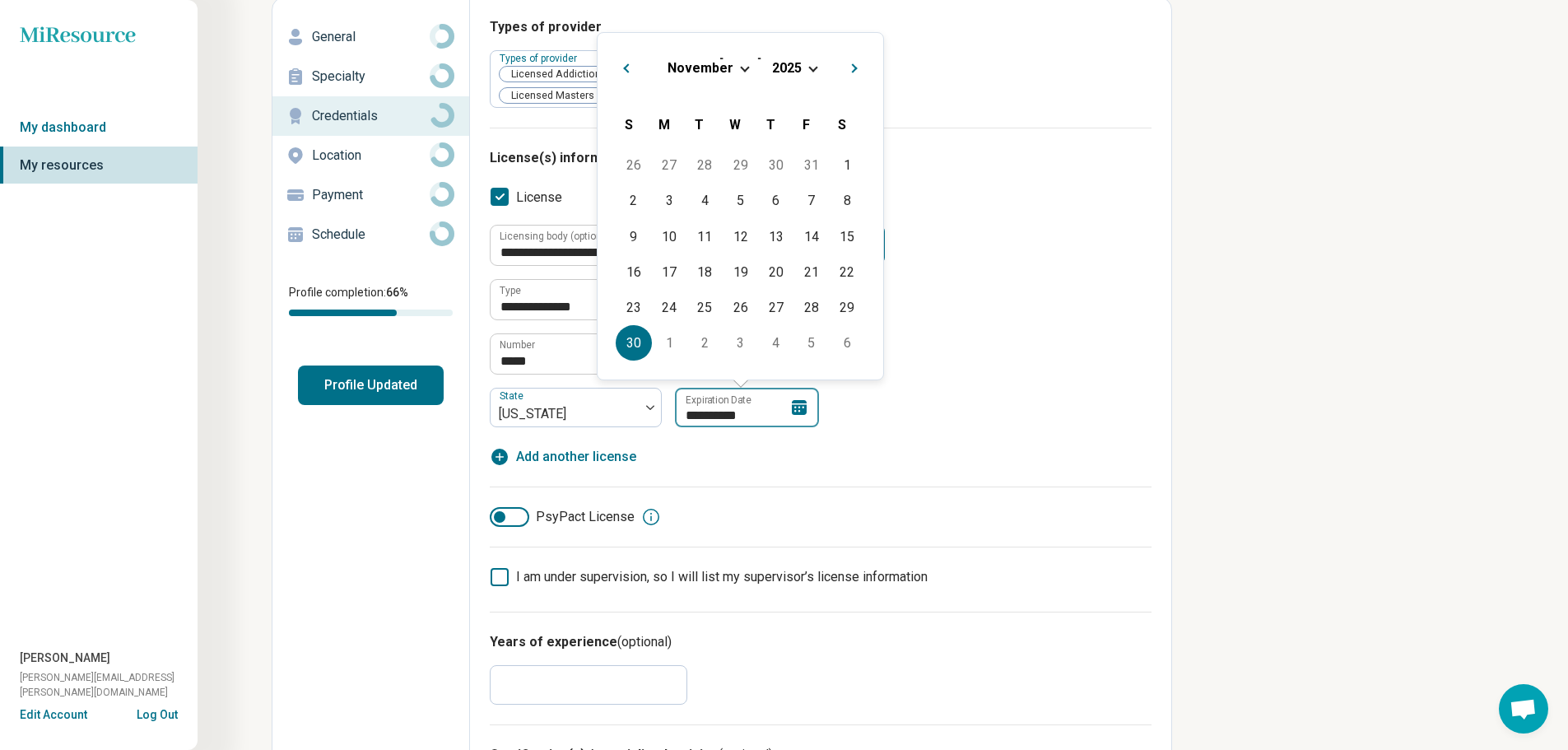
click at [679, 416] on input "**********" at bounding box center [747, 408] width 144 height 40
click at [742, 63] on span "Choose Date" at bounding box center [745, 67] width 9 height 9
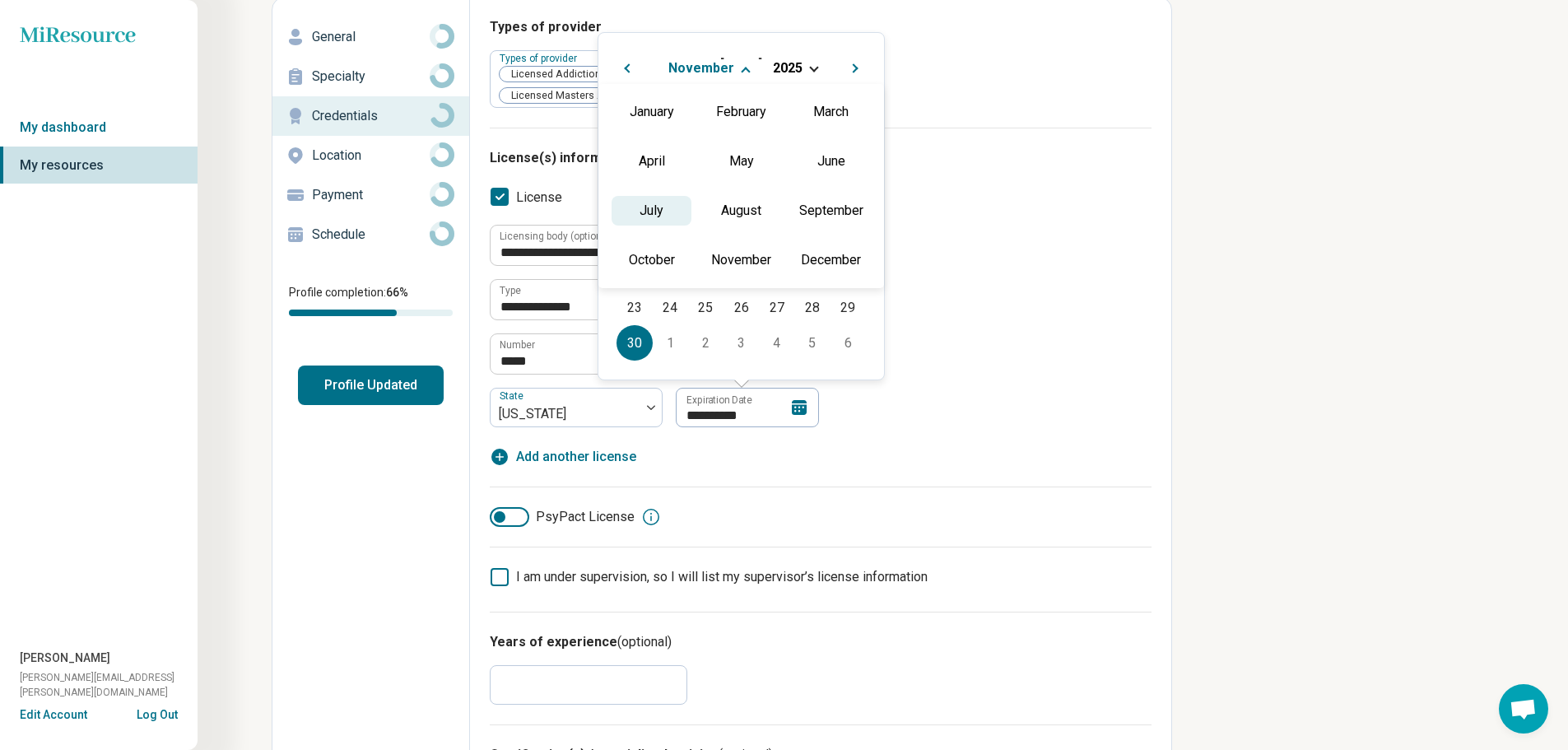
click at [662, 208] on div "July" at bounding box center [651, 211] width 80 height 30
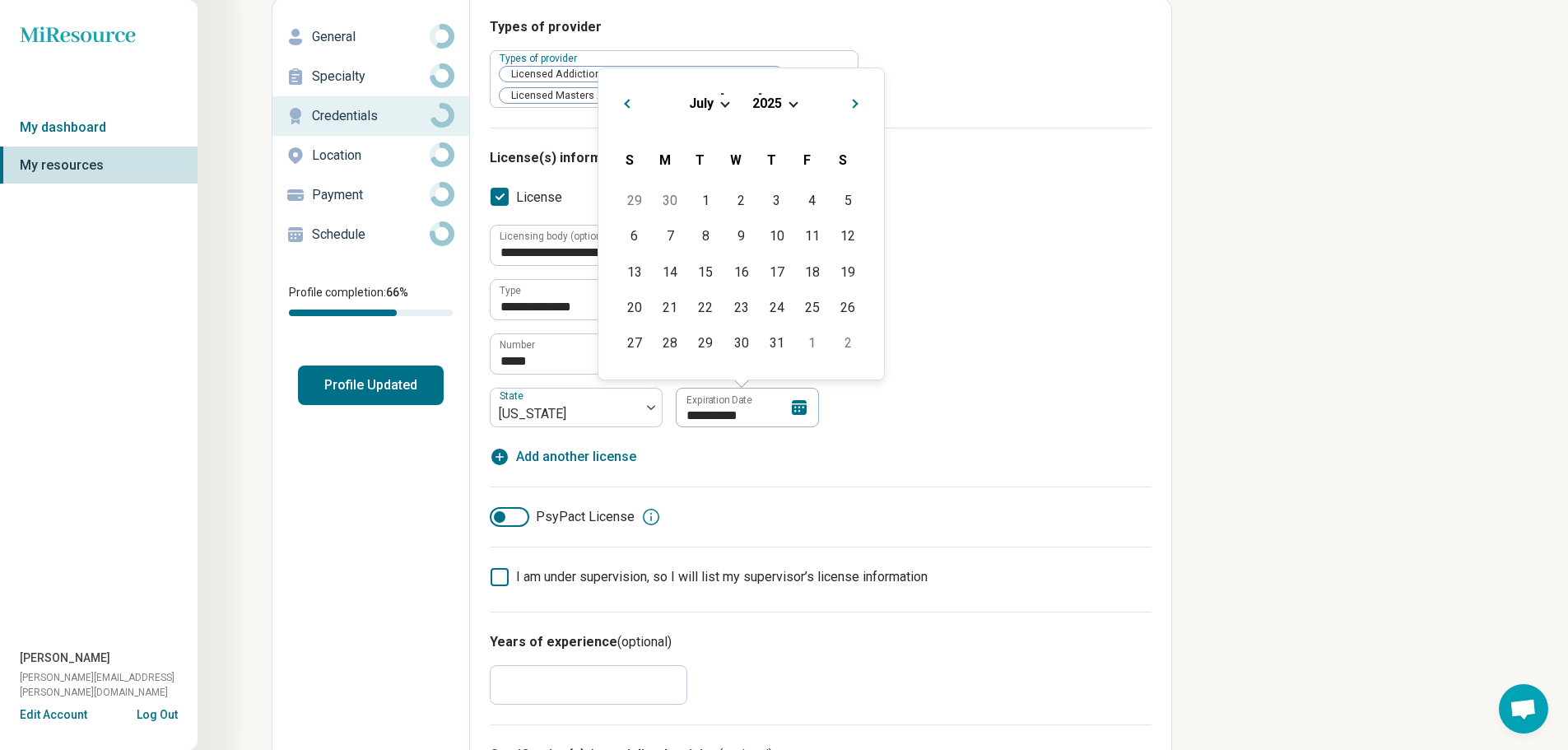
click at [789, 106] on div "[DATE]" at bounding box center [741, 103] width 259 height 17
click at [789, 106] on div "[DATE]" at bounding box center [741, 103] width 259 height 17
click at [793, 99] on span "Choose Date" at bounding box center [793, 102] width 9 height 9
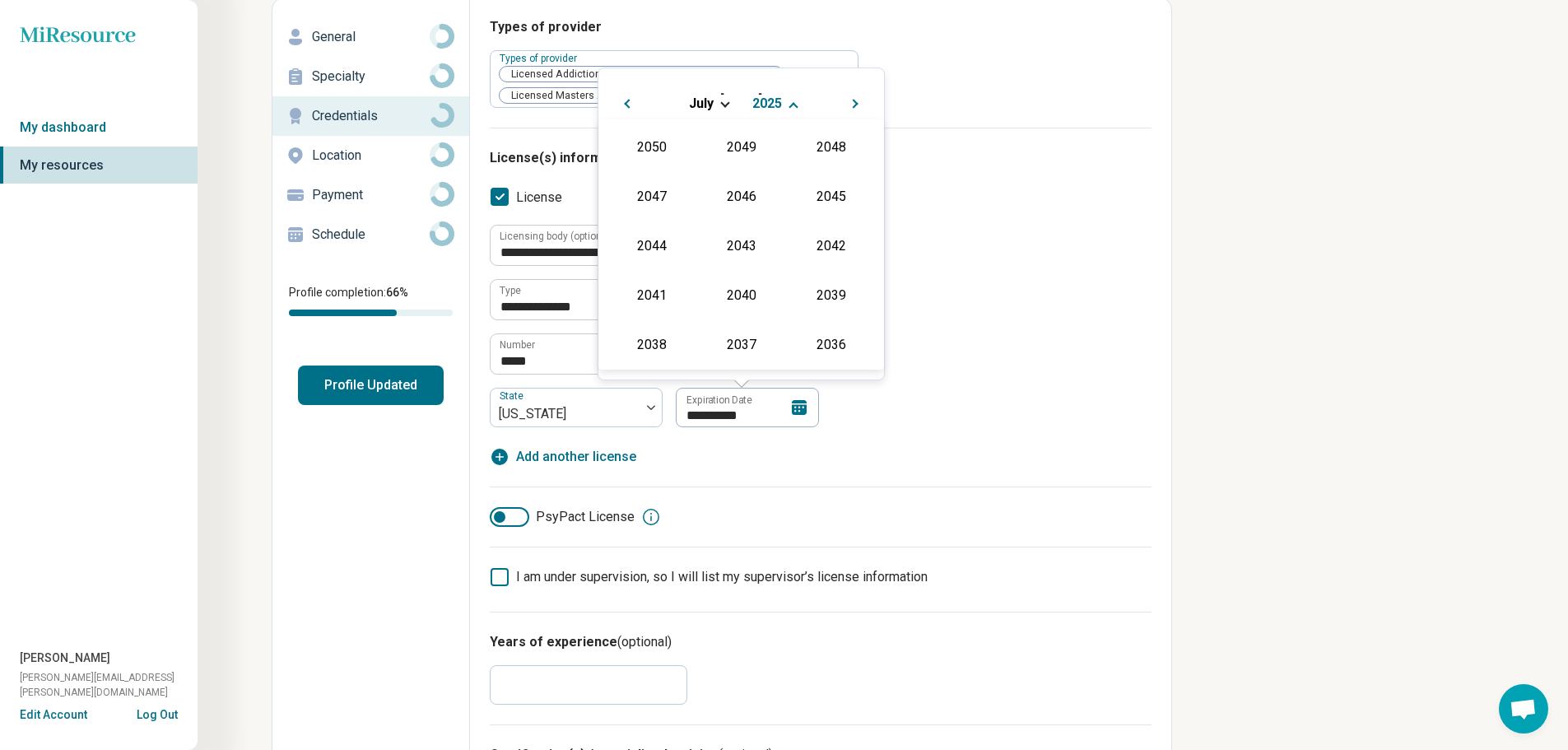
scroll to position [298, 0]
click at [813, 193] on div "2027" at bounding box center [831, 195] width 80 height 30
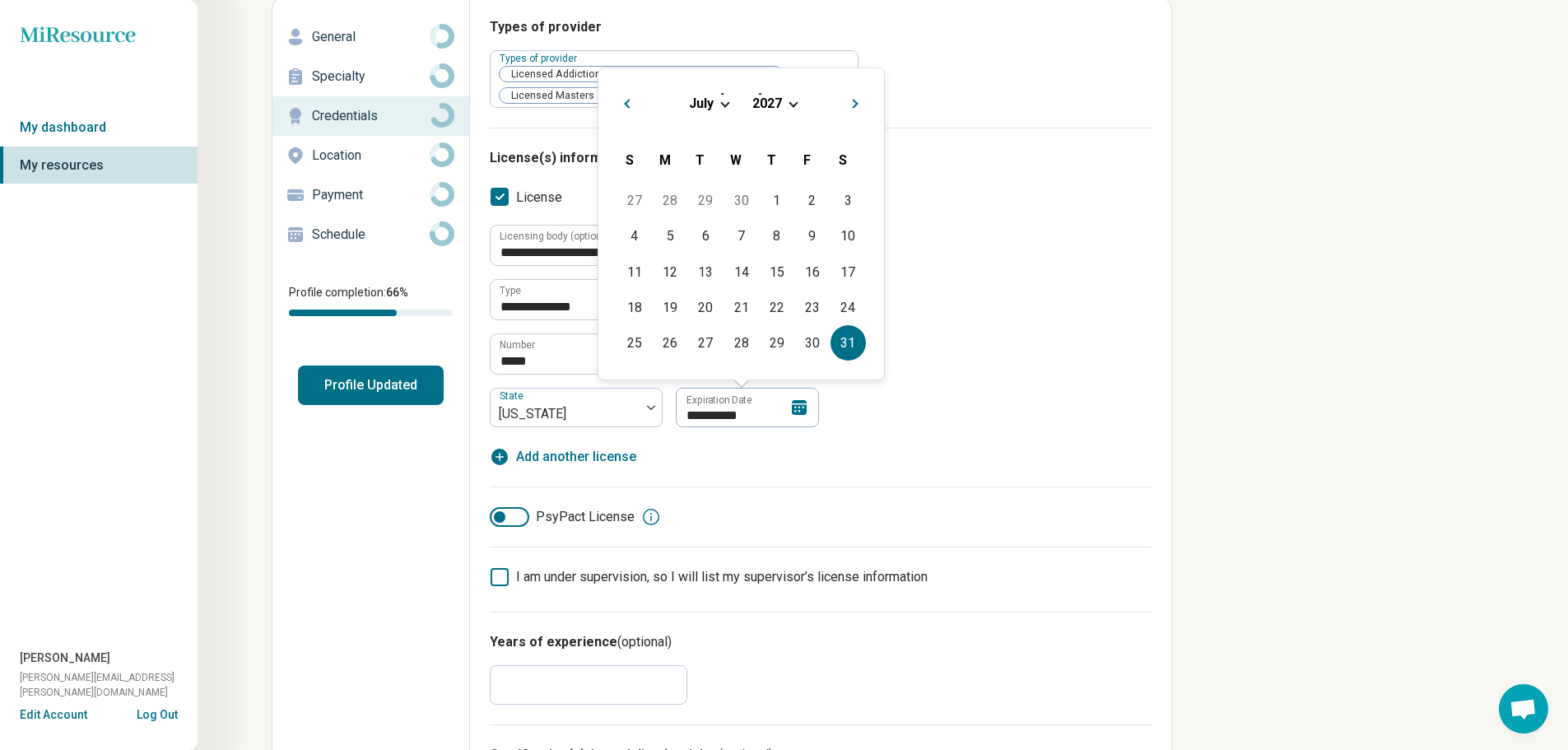
click at [813, 336] on div "31" at bounding box center [848, 342] width 35 height 35
type input "**********"
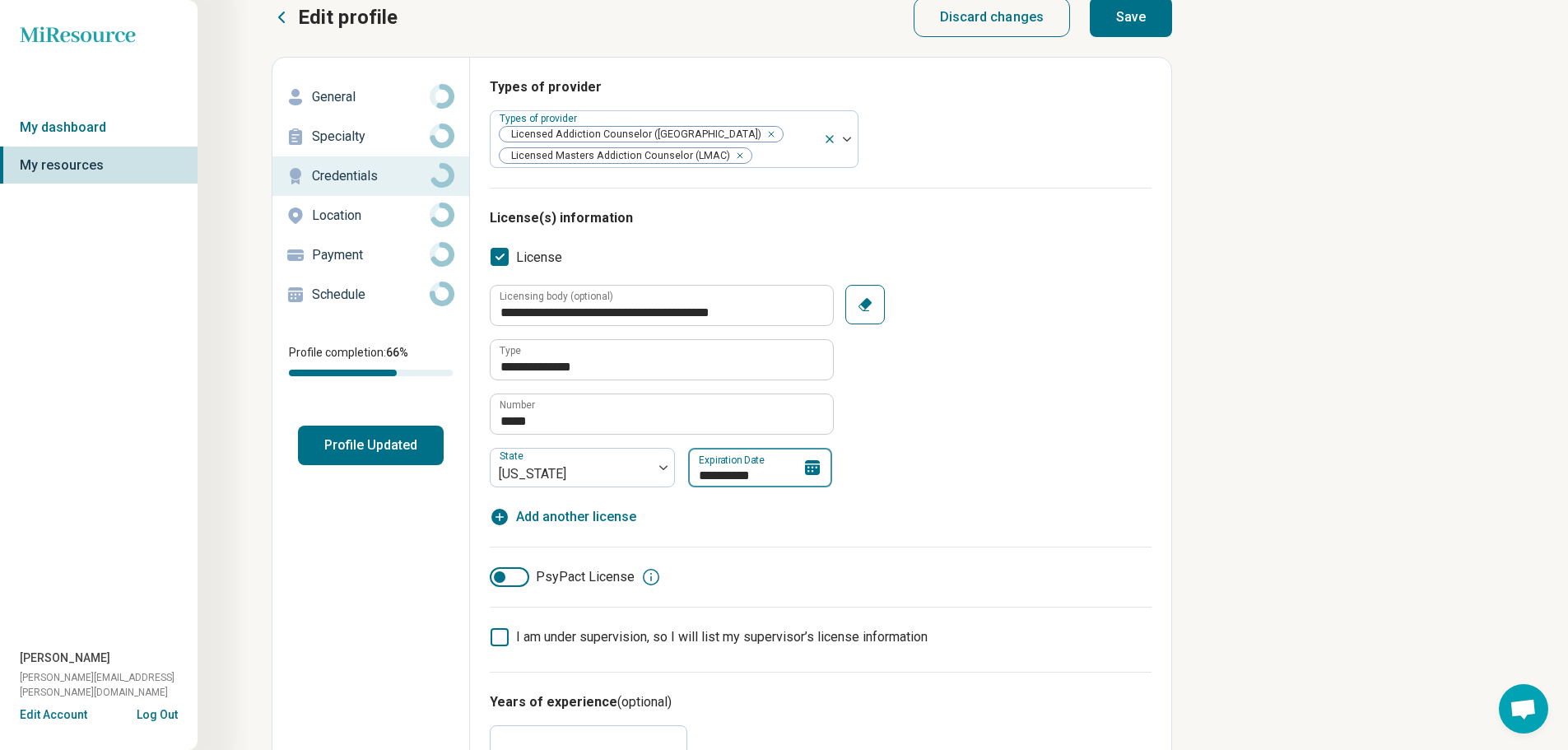
scroll to position [6, 0]
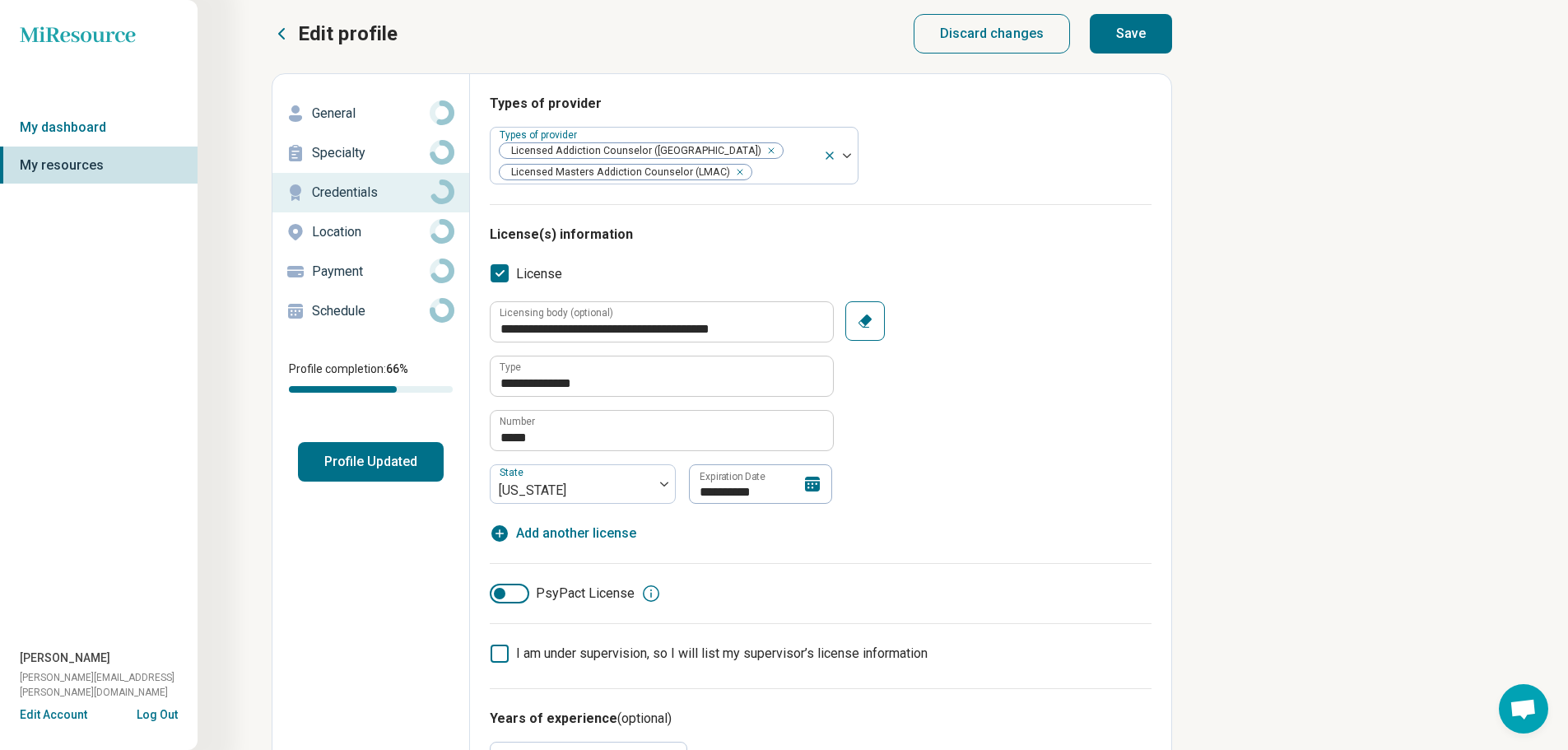
click at [813, 44] on button "Save" at bounding box center [1131, 34] width 82 height 40
type textarea "*"
